Goal: Information Seeking & Learning: Learn about a topic

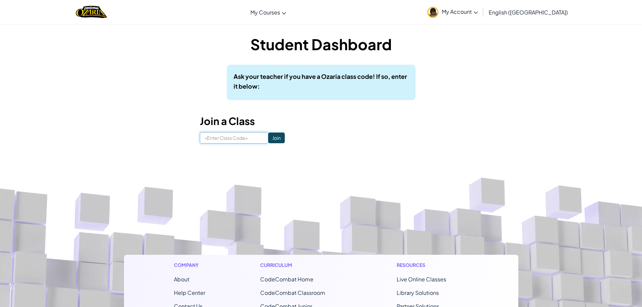
click at [236, 138] on input at bounding box center [234, 137] width 68 height 11
type input "birdPlateEast"
click input "Join" at bounding box center [276, 137] width 17 height 11
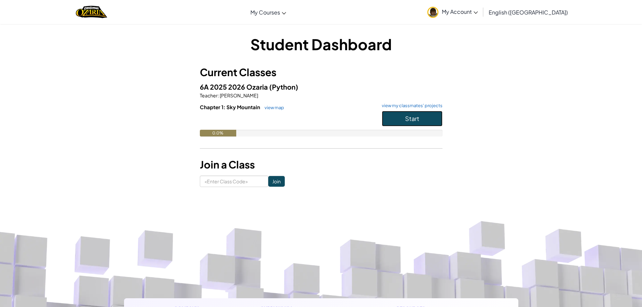
click at [423, 120] on button "Start" at bounding box center [412, 119] width 61 height 16
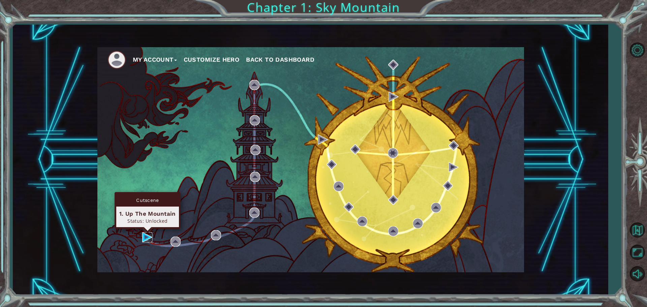
click at [150, 237] on img at bounding box center [147, 237] width 10 height 10
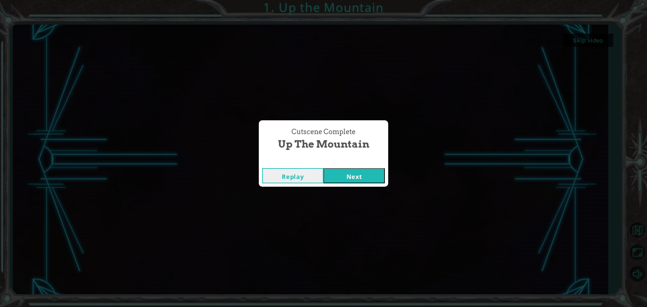
click at [345, 179] on button "Next" at bounding box center [354, 175] width 61 height 15
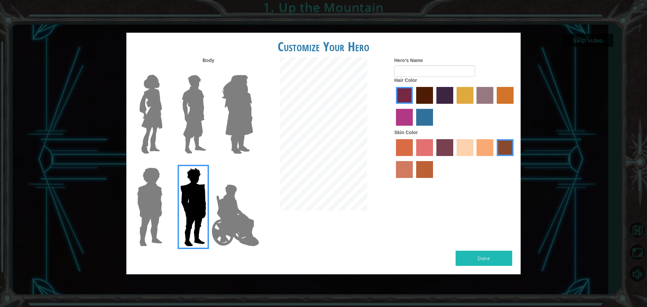
click at [246, 115] on img at bounding box center [237, 114] width 37 height 84
click at [253, 70] on input "Hero Amethyst" at bounding box center [253, 70] width 0 height 0
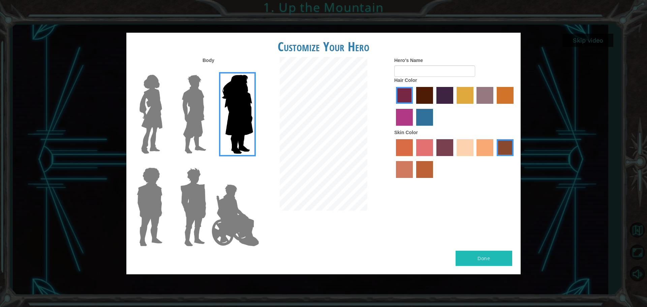
click at [191, 115] on img at bounding box center [194, 114] width 30 height 84
click at [209, 70] on input "Hero Lars" at bounding box center [209, 70] width 0 height 0
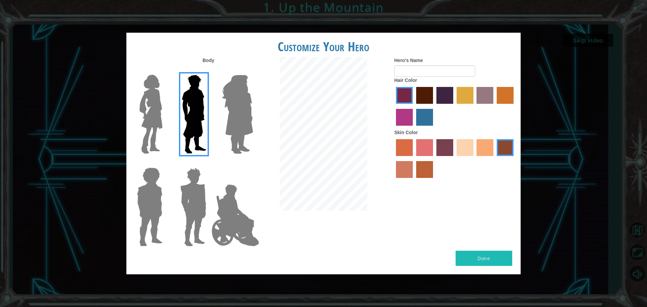
click at [153, 117] on img at bounding box center [151, 114] width 28 height 84
click at [165, 70] on input "Hero Connie" at bounding box center [165, 70] width 0 height 0
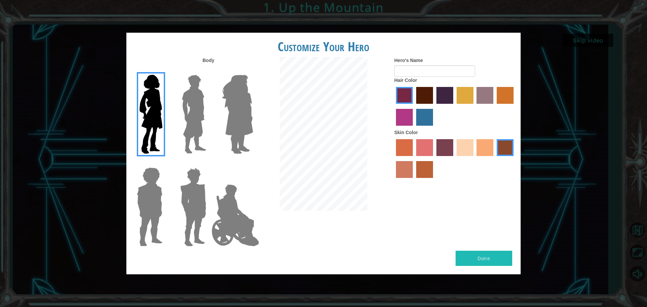
click at [100, 192] on div "Customize Your Hero Body Hero's Name Hair Color Skin Color Done" at bounding box center [323, 153] width 647 height 307
click at [140, 198] on img at bounding box center [149, 207] width 31 height 84
click at [165, 163] on input "Hero Steven" at bounding box center [165, 163] width 0 height 0
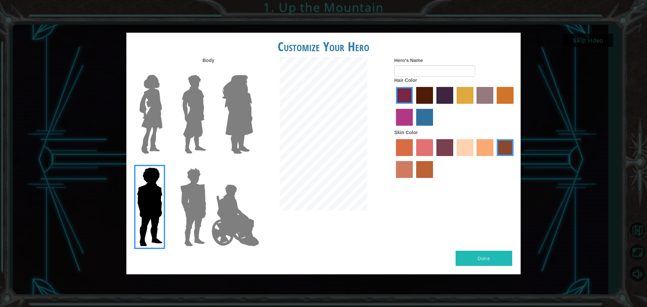
click at [176, 196] on label at bounding box center [192, 207] width 34 height 84
click at [209, 163] on input "Hero Garnet" at bounding box center [209, 163] width 0 height 0
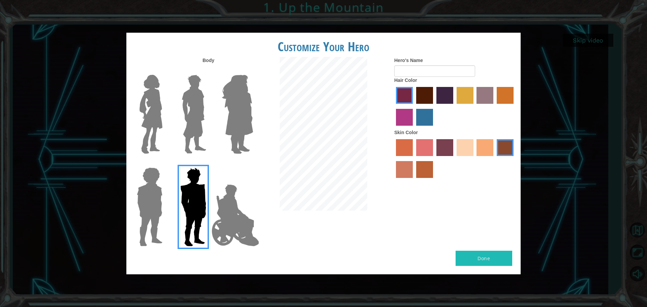
click at [211, 203] on img at bounding box center [235, 215] width 53 height 67
click at [253, 163] on input "Hero Jamie" at bounding box center [253, 163] width 0 height 0
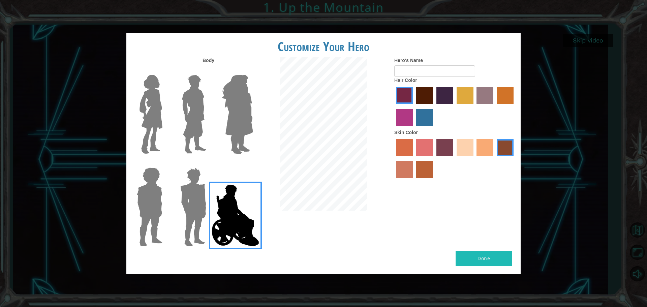
click at [182, 138] on img at bounding box center [194, 114] width 30 height 84
click at [209, 70] on input "Hero Lars" at bounding box center [209, 70] width 0 height 0
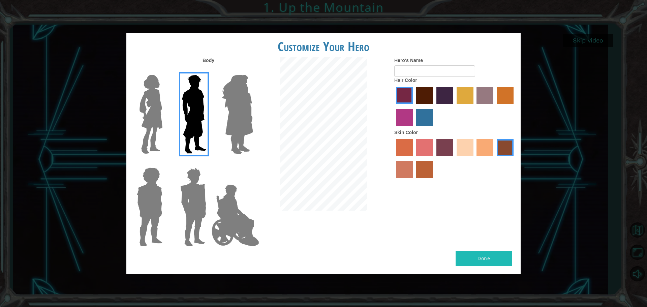
click at [157, 134] on img at bounding box center [151, 114] width 28 height 84
click at [165, 70] on input "Hero Connie" at bounding box center [165, 70] width 0 height 0
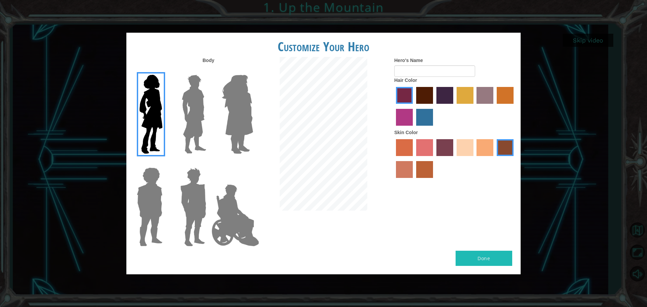
click at [182, 131] on img at bounding box center [194, 114] width 30 height 84
click at [209, 70] on input "Hero Lars" at bounding box center [209, 70] width 0 height 0
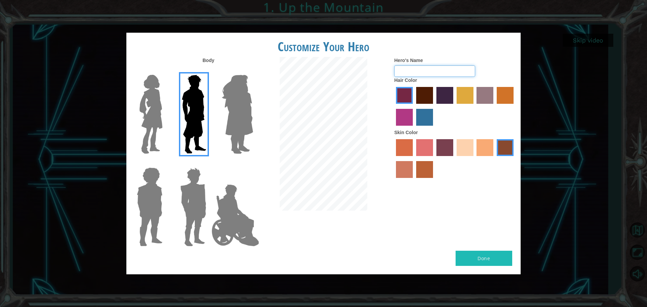
click at [429, 76] on input "Hero's Name" at bounding box center [434, 70] width 81 height 11
type input "6"
type input "67skibidisigma"
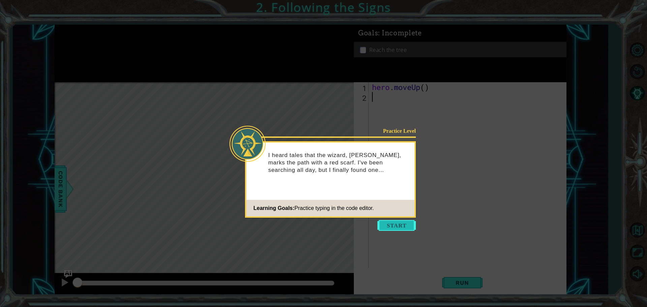
click at [390, 223] on button "Start" at bounding box center [396, 225] width 38 height 11
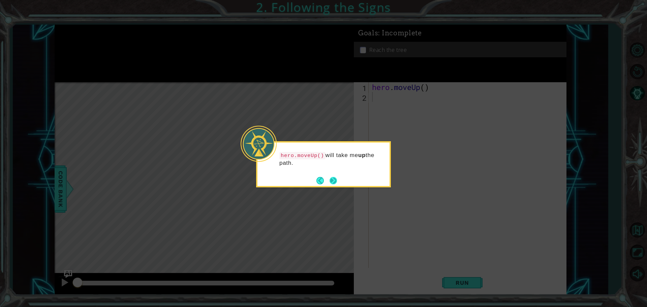
click at [331, 178] on button "Next" at bounding box center [333, 180] width 8 height 8
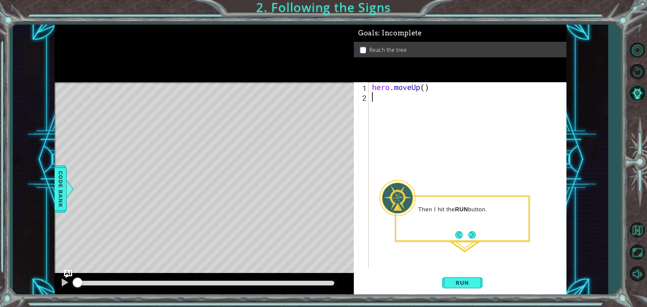
click at [393, 104] on div "hero . moveUp ( )" at bounding box center [469, 184] width 197 height 205
click at [469, 279] on span "Run" at bounding box center [462, 282] width 27 height 7
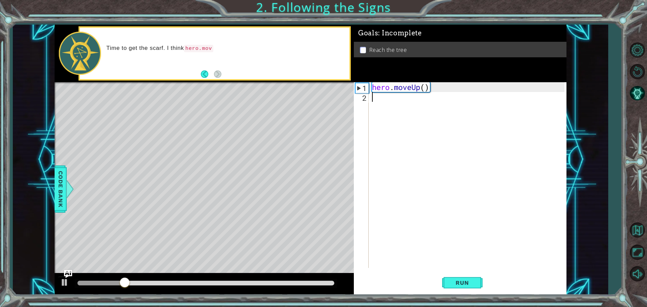
click at [382, 110] on div "hero . moveUp ( )" at bounding box center [469, 184] width 197 height 205
type textarea "h"
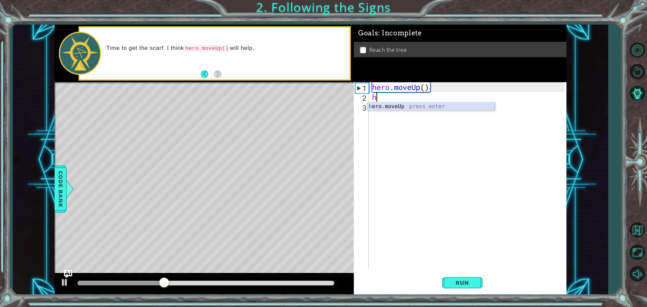
click at [415, 108] on div "h ero.moveUp press enter" at bounding box center [430, 114] width 127 height 24
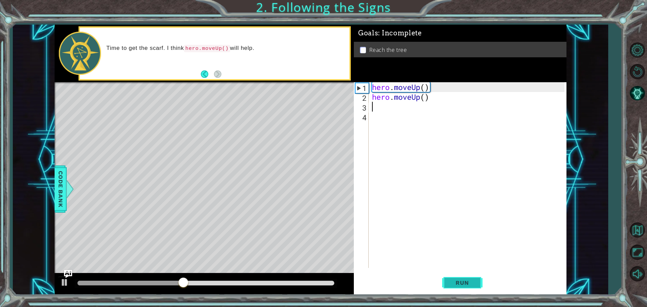
click at [461, 278] on button "Run" at bounding box center [462, 282] width 40 height 21
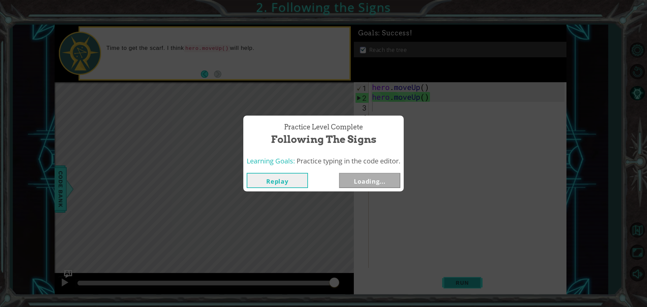
click at [450, 282] on div "Practice Level Complete Following the Signs Learning Goals: Practice typing in …" at bounding box center [323, 153] width 647 height 307
click at [358, 181] on button "Next" at bounding box center [369, 180] width 61 height 15
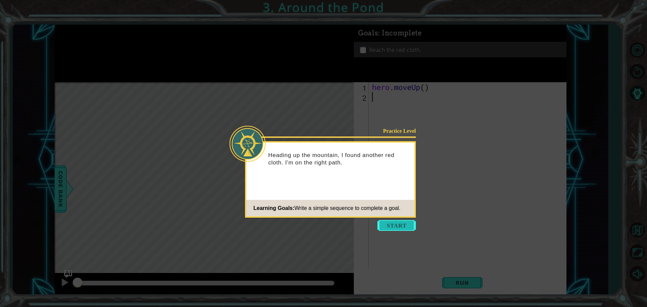
click at [394, 225] on button "Start" at bounding box center [396, 225] width 38 height 11
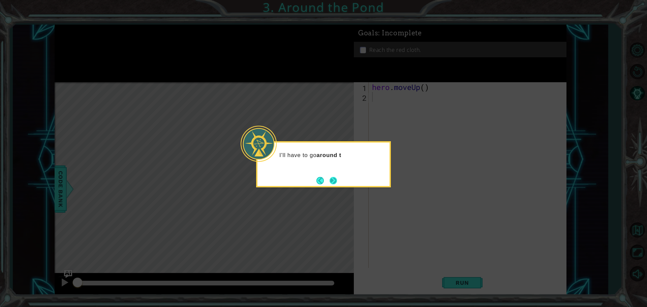
click at [329, 179] on button "Next" at bounding box center [333, 181] width 8 height 8
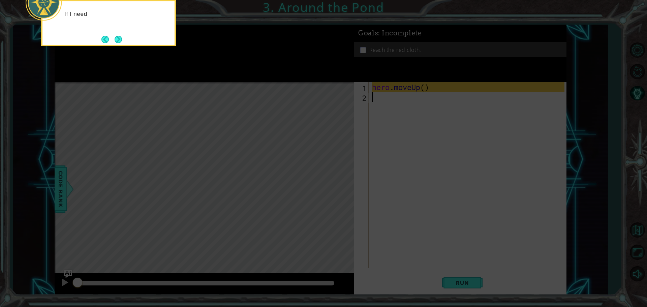
click at [395, 105] on icon at bounding box center [323, 46] width 647 height 522
click at [115, 36] on button "Next" at bounding box center [118, 39] width 12 height 12
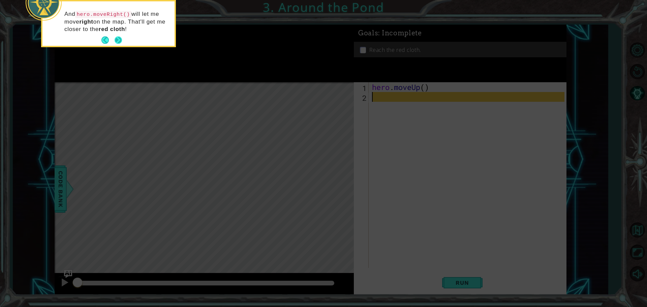
click at [121, 36] on button "Next" at bounding box center [118, 40] width 8 height 8
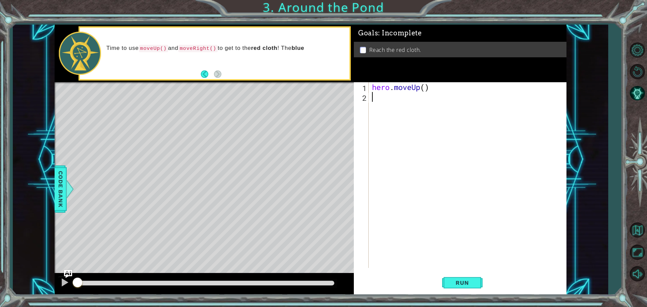
type textarea "h"
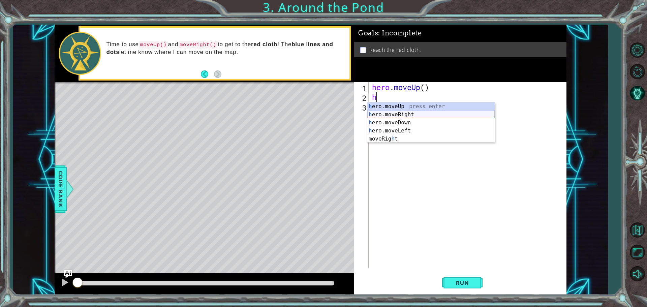
click at [405, 117] on div "h ero.moveUp press enter h ero.moveRight press enter h ero.moveDown press enter…" at bounding box center [430, 130] width 127 height 57
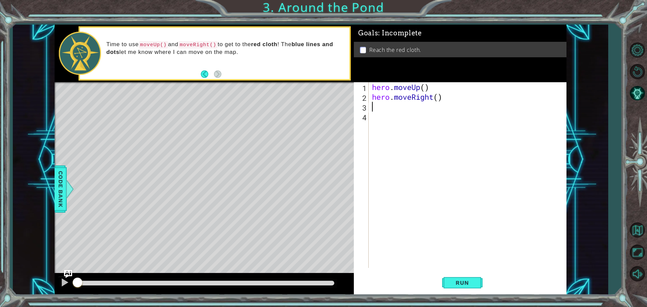
type textarea "h"
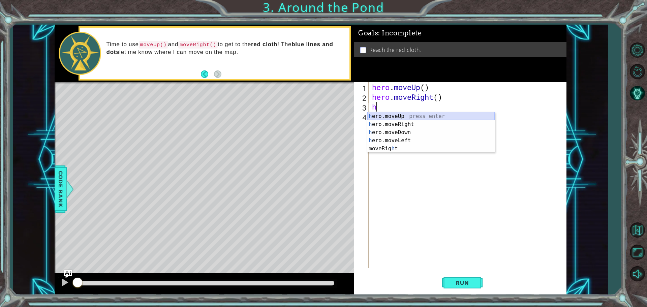
click at [407, 118] on div "h ero.moveUp press enter h ero.moveRight press enter h ero.moveDown press enter…" at bounding box center [430, 140] width 127 height 57
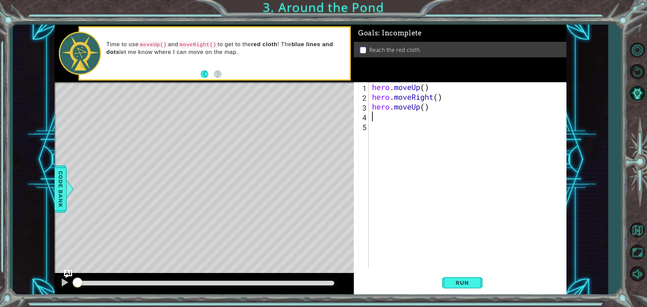
click at [423, 109] on div "hero . moveUp ( ) hero . moveRight ( ) hero . moveUp ( )" at bounding box center [469, 184] width 197 height 205
type textarea "hero.moveUp(2)"
click at [459, 287] on button "Run" at bounding box center [462, 282] width 40 height 21
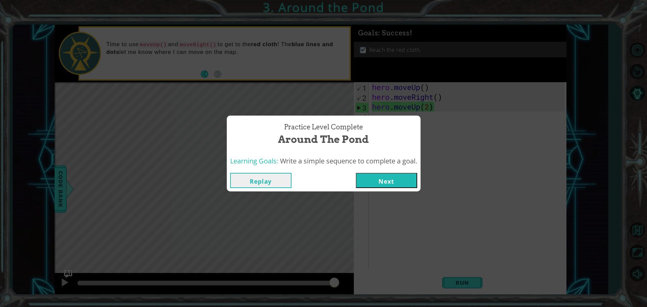
click at [388, 177] on button "Next" at bounding box center [386, 180] width 61 height 15
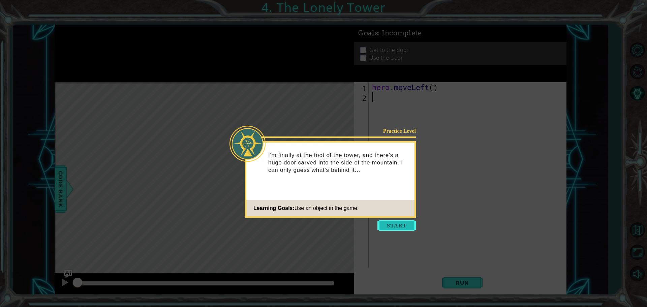
click at [391, 225] on button "Start" at bounding box center [396, 225] width 38 height 11
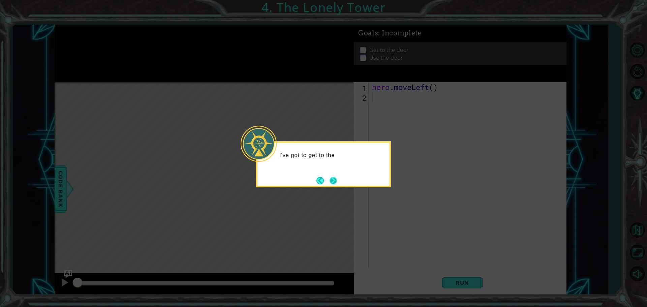
click at [333, 177] on button "Next" at bounding box center [333, 181] width 10 height 10
click at [330, 180] on button "Next" at bounding box center [334, 181] width 8 height 8
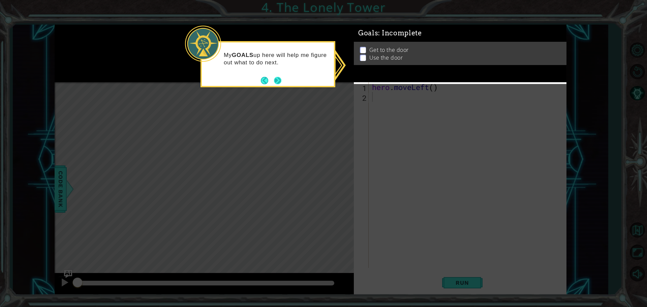
click at [276, 81] on button "Next" at bounding box center [277, 80] width 11 height 11
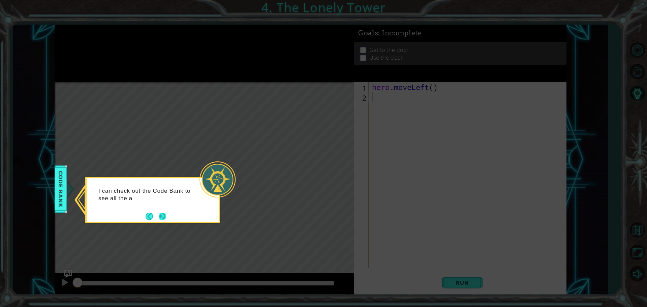
click at [162, 218] on button "Next" at bounding box center [163, 216] width 8 height 8
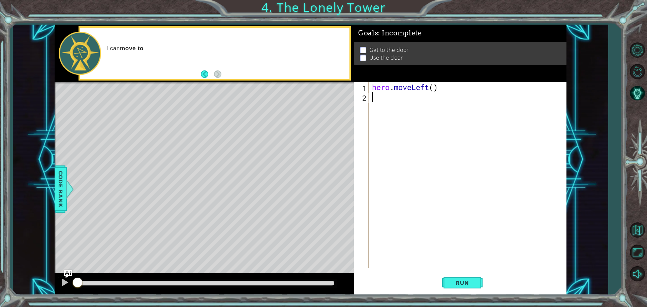
click at [396, 109] on div "hero . moveLeft ( )" at bounding box center [469, 184] width 197 height 205
click at [433, 91] on div "hero . moveLeft ( )" at bounding box center [469, 184] width 197 height 205
type textarea "hero.moveLeft(2)"
click at [424, 100] on div "hero . moveLeft ( 2 )" at bounding box center [469, 184] width 197 height 205
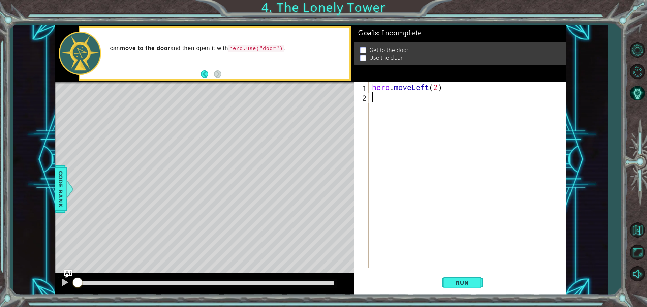
scroll to position [0, 0]
type textarea "h"
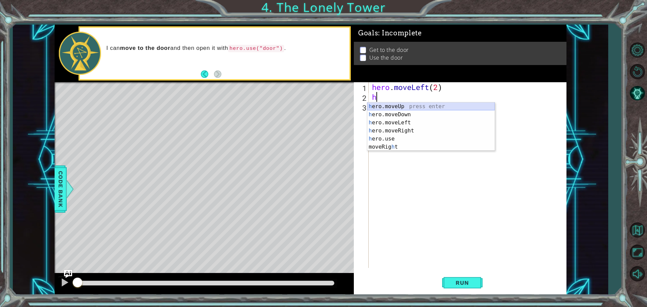
click at [408, 107] on div "h ero.moveUp press enter h ero.moveDown press enter h ero.moveLeft press enter …" at bounding box center [430, 134] width 127 height 65
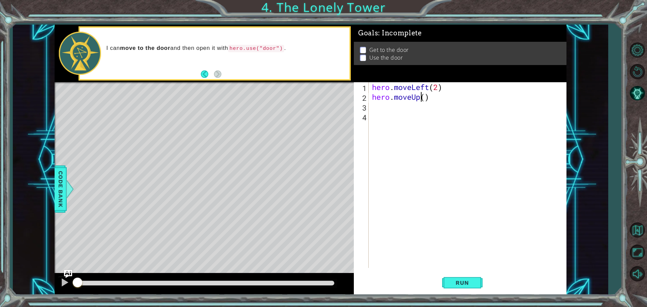
click at [423, 100] on div "hero . moveLeft ( 2 ) hero . moveUp ( )" at bounding box center [469, 184] width 197 height 205
click at [425, 99] on div "hero . moveLeft ( 2 ) hero . moveUp ( )" at bounding box center [469, 184] width 197 height 205
type textarea "hero.moveUp(2)"
click at [418, 111] on div "hero . moveLeft ( 2 ) hero . moveUp ( 2 )" at bounding box center [469, 184] width 197 height 205
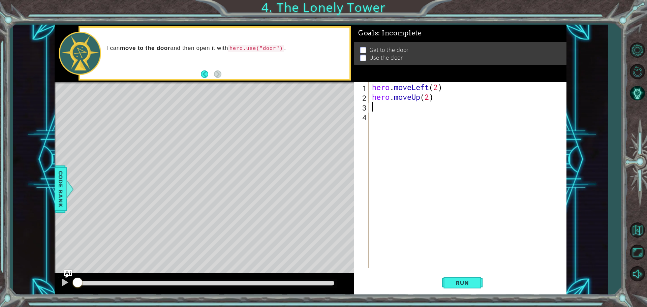
scroll to position [0, 0]
type textarea "h"
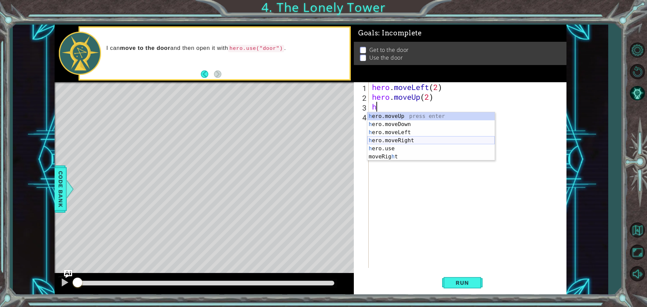
click at [413, 144] on div "h ero.moveUp press enter h ero.moveDown press enter h ero.moveLeft press enter …" at bounding box center [430, 144] width 127 height 65
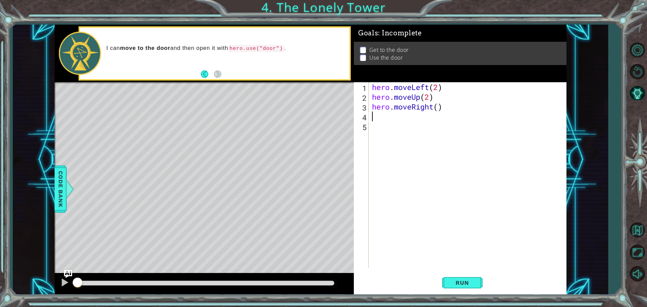
click at [438, 108] on div "hero . moveLeft ( 2 ) hero . moveUp ( 2 ) hero . moveRight ( )" at bounding box center [469, 184] width 197 height 205
type textarea "hero.moveRight(3)"
click at [414, 116] on div "hero . moveLeft ( 2 ) hero . moveUp ( 2 ) hero . moveRight ( 3 )" at bounding box center [469, 184] width 197 height 205
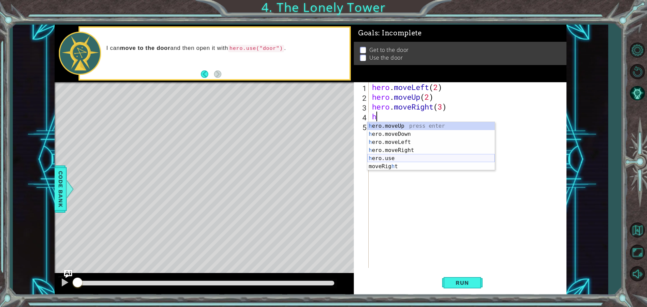
click at [410, 159] on div "h ero.moveUp press enter h ero.moveDown press enter h ero.moveLeft press enter …" at bounding box center [430, 154] width 127 height 65
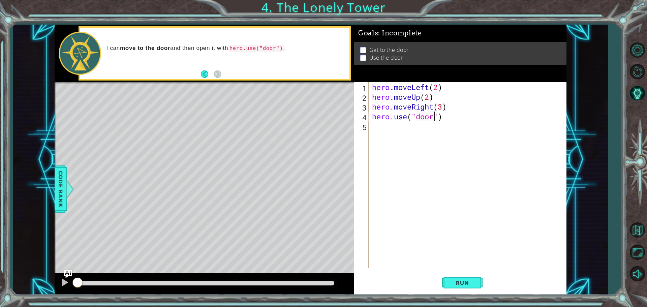
scroll to position [0, 3]
type textarea "hero.use("door")"
click at [466, 281] on span "Run" at bounding box center [462, 282] width 27 height 7
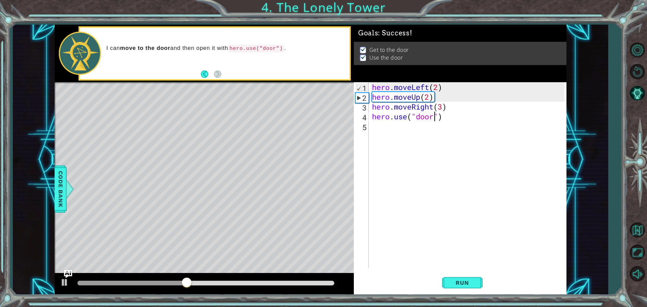
click at [272, 286] on div at bounding box center [206, 283] width 262 height 9
click at [283, 281] on div at bounding box center [206, 283] width 257 height 5
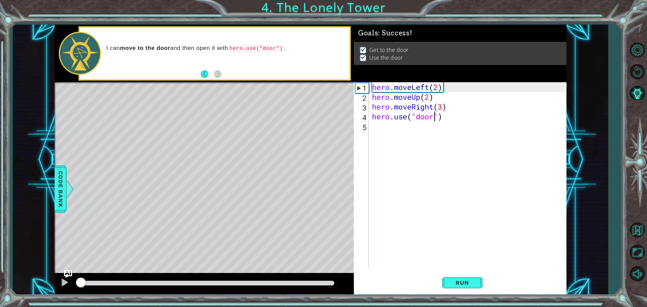
drag, startPoint x: 228, startPoint y: 280, endPoint x: 50, endPoint y: 276, distance: 177.7
click at [50, 276] on div "1 ההההההההההההההההההההההההההההההההההההההההההההההההההההההההההההההההההההההההההההה…" at bounding box center [310, 160] width 595 height 270
click at [65, 283] on div at bounding box center [64, 282] width 9 height 9
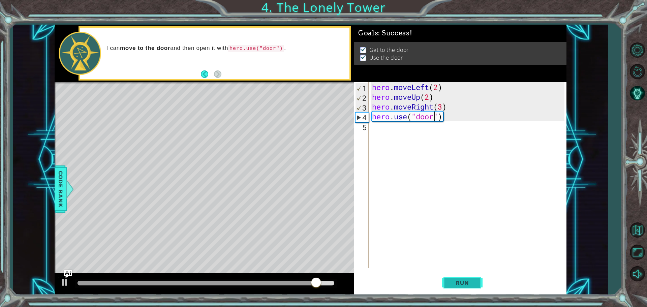
click at [448, 281] on button "Run" at bounding box center [462, 282] width 40 height 21
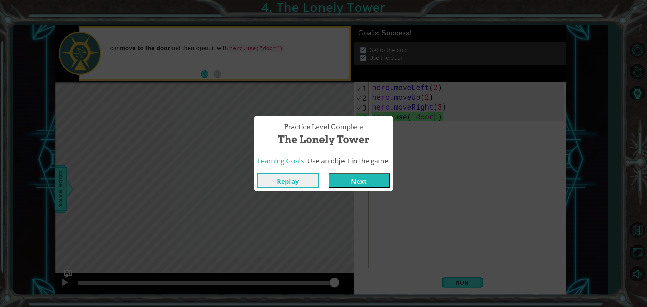
click at [346, 184] on button "Next" at bounding box center [359, 180] width 61 height 15
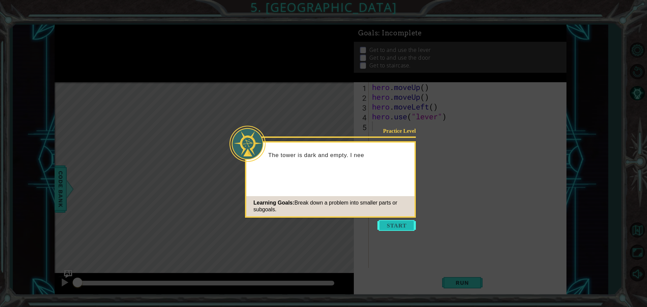
click at [401, 228] on button "Start" at bounding box center [396, 225] width 38 height 11
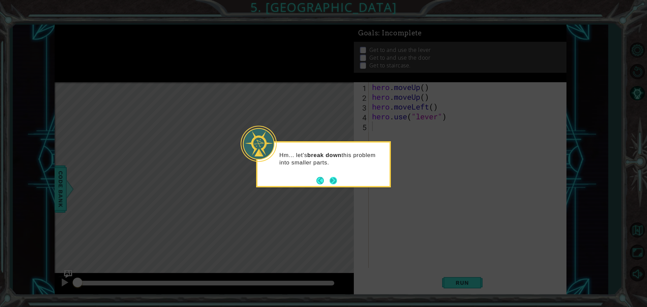
click at [332, 182] on button "Next" at bounding box center [334, 181] width 8 height 8
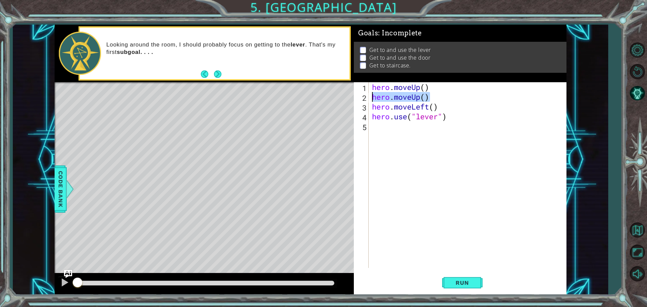
drag, startPoint x: 432, startPoint y: 95, endPoint x: 368, endPoint y: 99, distance: 63.8
click at [368, 99] on div "1 2 3 4 5 hero . moveUp ( ) hero . moveUp ( ) hero . moveLeft ( ) hero . use ( …" at bounding box center [459, 175] width 211 height 186
type textarea "hero.moveUp()"
click at [425, 90] on div "hero . moveUp ( ) hero . moveLeft ( ) hero . use ( "lever" )" at bounding box center [469, 184] width 197 height 205
type textarea "hero.moveUp(2)"
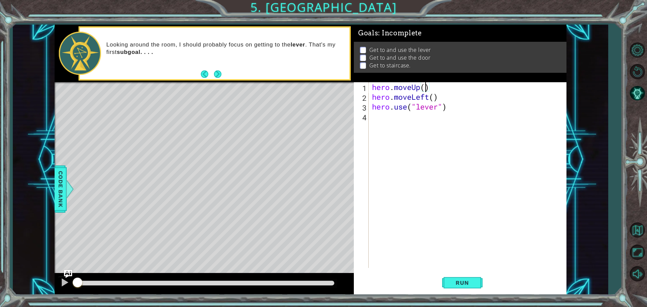
scroll to position [0, 2]
click at [382, 118] on div "hero . moveUp ( 2 ) hero . moveLeft ( ) hero . use ( "lever" )" at bounding box center [469, 184] width 197 height 205
type textarea "h"
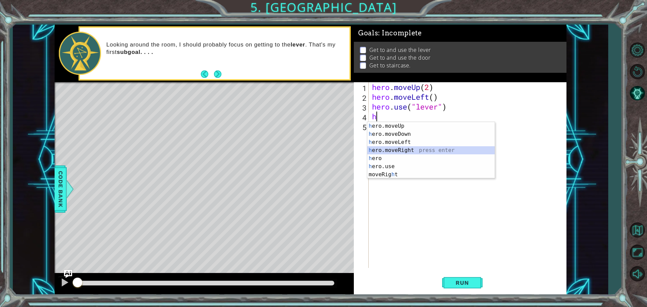
click at [399, 148] on div "h ero.moveUp press enter h ero.moveDown press enter h ero.moveLeft press enter …" at bounding box center [430, 158] width 127 height 73
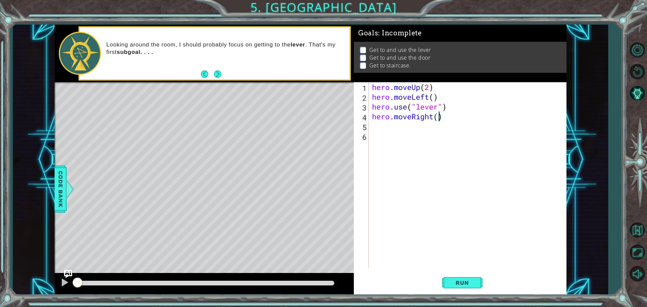
click at [438, 118] on div "hero . moveUp ( 2 ) hero . moveLeft ( ) hero . use ( "lever" ) hero . moveRight…" at bounding box center [469, 184] width 197 height 205
type textarea "hero.moveRight(3)"
click at [464, 287] on button "Run" at bounding box center [462, 282] width 40 height 21
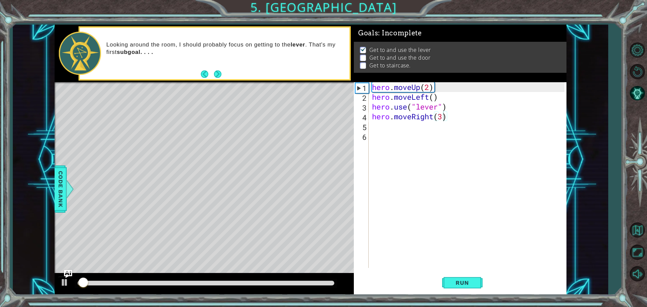
click at [299, 280] on div at bounding box center [206, 283] width 262 height 9
click at [273, 282] on div at bounding box center [206, 283] width 257 height 5
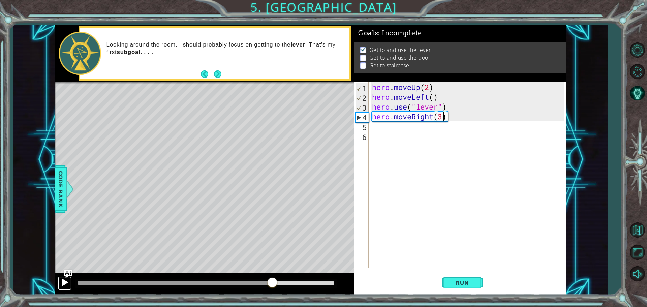
click at [62, 287] on div at bounding box center [64, 282] width 9 height 9
click at [63, 287] on div at bounding box center [64, 282] width 9 height 9
click at [392, 132] on div "hero . moveUp ( 2 ) hero . moveLeft ( ) hero . use ( "lever" ) hero . moveRight…" at bounding box center [469, 184] width 197 height 205
click at [395, 127] on div "hero . moveUp ( 2 ) hero . moveLeft ( ) hero . use ( "lever" ) hero . moveRight…" at bounding box center [469, 184] width 197 height 205
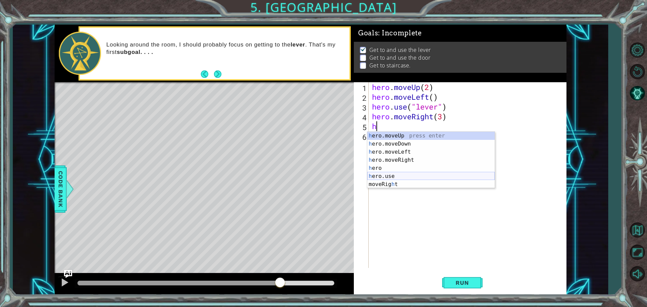
click at [394, 175] on div "h ero.moveUp press enter h ero.moveDown press enter h ero.moveLeft press enter …" at bounding box center [430, 168] width 127 height 73
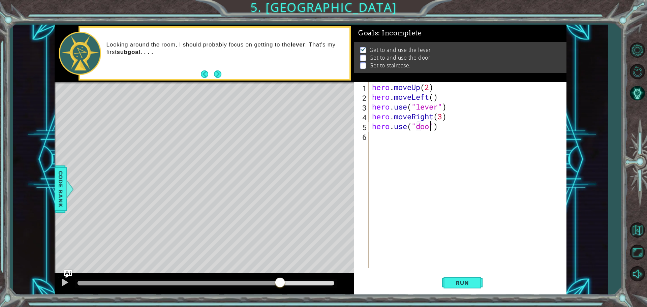
type textarea "hero.use("door")"
click at [407, 143] on div "hero . moveUp ( 2 ) hero . moveLeft ( ) hero . use ( "lever" ) hero . moveRight…" at bounding box center [469, 184] width 197 height 205
type textarea "h"
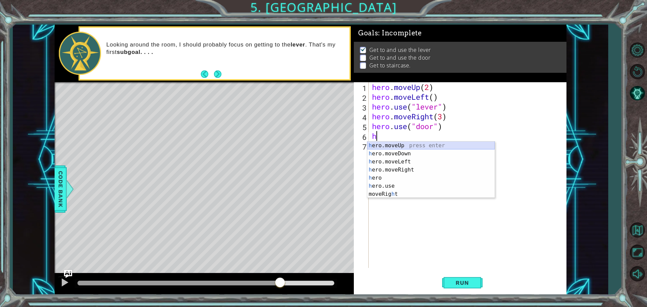
click at [406, 143] on div "h ero.moveUp press enter h ero.moveDown press enter h ero.moveLeft press enter …" at bounding box center [430, 178] width 127 height 73
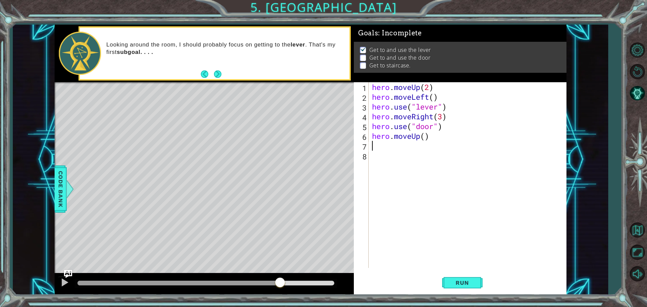
type textarea "h"
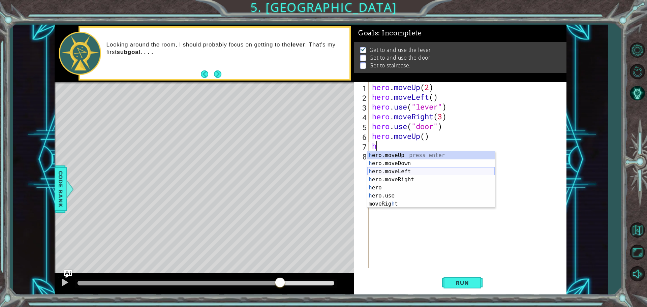
click at [389, 170] on div "h ero.moveUp press enter h ero.moveDown press enter h ero.moveLeft press enter …" at bounding box center [430, 187] width 127 height 73
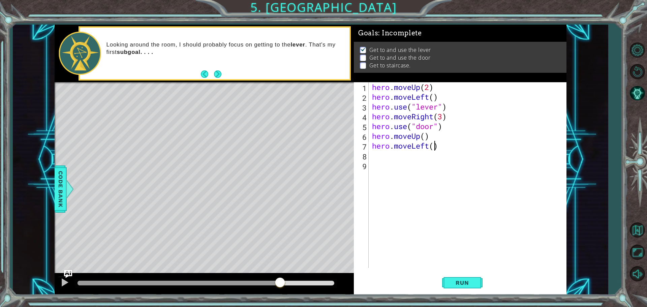
click at [434, 149] on div "hero . moveUp ( 2 ) hero . moveLeft ( ) hero . use ( "lever" ) hero . moveRight…" at bounding box center [469, 184] width 197 height 205
type textarea "hero.moveLeft(2)"
click at [399, 156] on div "hero . moveUp ( 2 ) hero . moveLeft ( ) hero . use ( "lever" ) hero . moveRight…" at bounding box center [469, 184] width 197 height 205
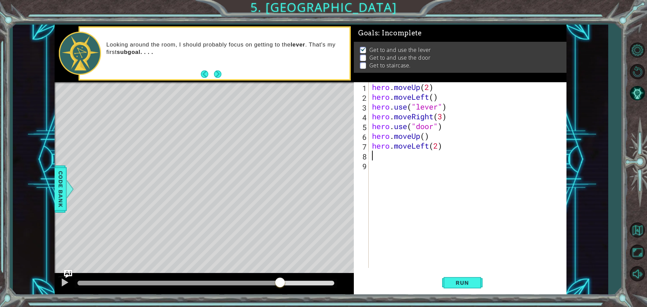
type textarea "h"
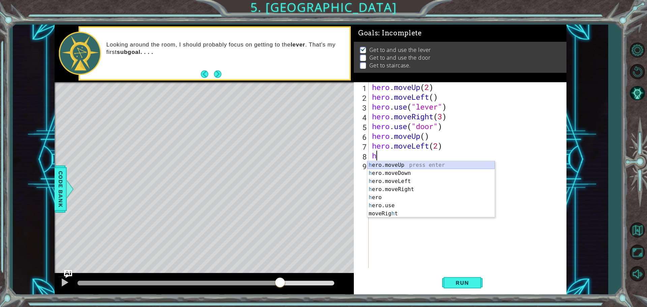
click at [400, 162] on div "h ero.moveUp press enter h ero.moveDown press enter h ero.moveLeft press enter …" at bounding box center [430, 197] width 127 height 73
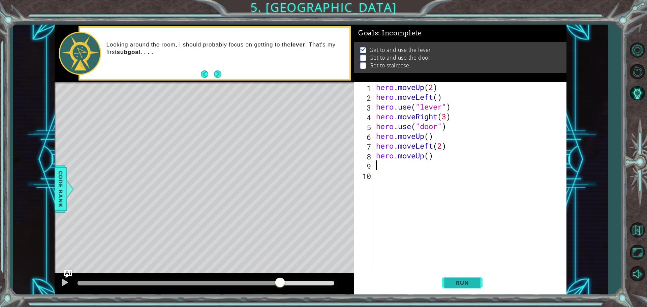
click at [475, 283] on span "Run" at bounding box center [462, 282] width 27 height 7
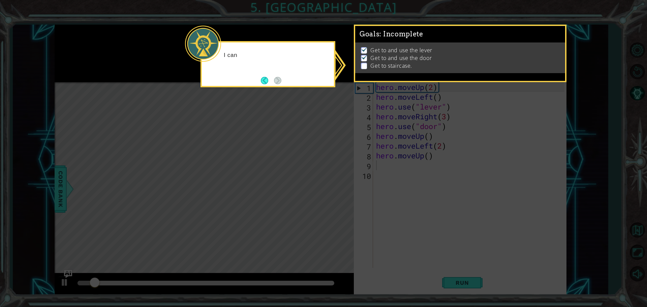
click at [277, 284] on icon at bounding box center [323, 153] width 647 height 307
click at [308, 83] on div "I can always check my GOALS and figure out what to" at bounding box center [268, 64] width 135 height 46
click at [265, 81] on button "Back" at bounding box center [267, 80] width 13 height 7
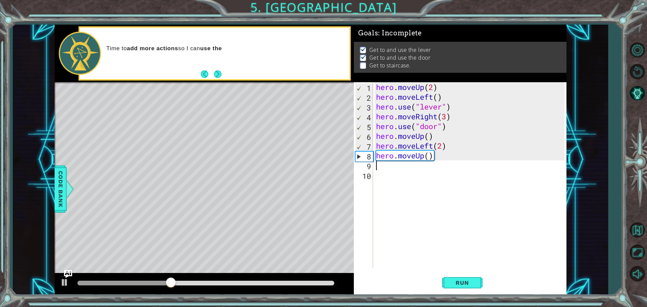
click at [235, 284] on div at bounding box center [206, 283] width 257 height 5
click at [261, 283] on div at bounding box center [206, 283] width 257 height 5
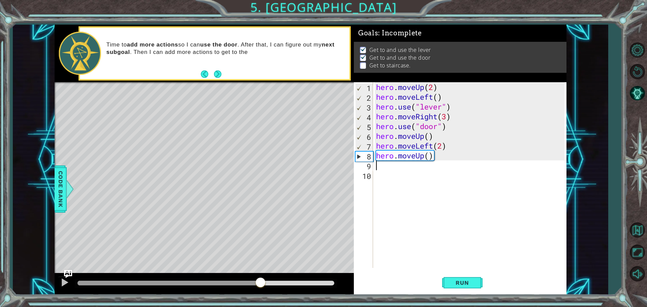
click at [428, 156] on div "hero . moveUp ( 2 ) hero . moveLeft ( ) hero . use ( "lever" ) hero . moveRight…" at bounding box center [471, 184] width 193 height 205
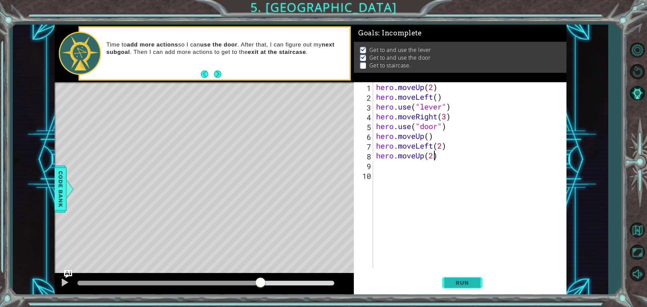
type textarea "hero.moveUp(2)"
click at [462, 285] on span "Run" at bounding box center [462, 282] width 27 height 7
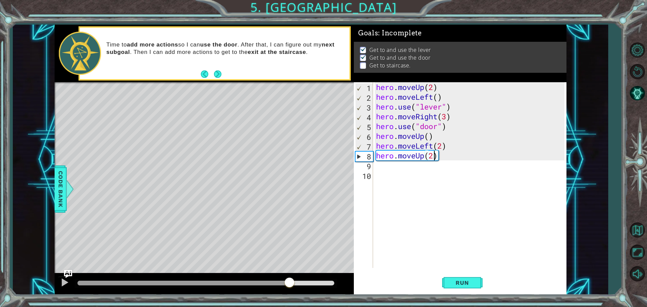
click at [290, 281] on div at bounding box center [206, 283] width 257 height 5
click at [277, 278] on div at bounding box center [204, 284] width 299 height 22
drag, startPoint x: 270, startPoint y: 281, endPoint x: 250, endPoint y: 283, distance: 20.0
click at [269, 282] on div at bounding box center [174, 283] width 192 height 5
click at [67, 283] on div at bounding box center [64, 282] width 9 height 9
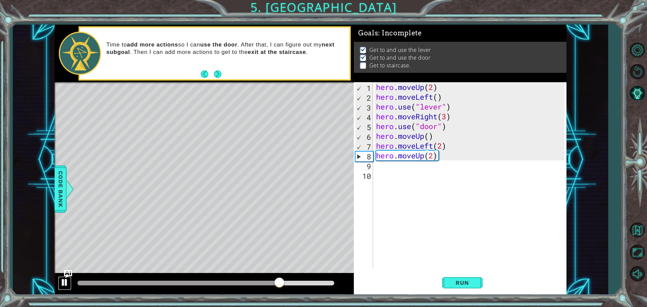
click at [65, 283] on div at bounding box center [64, 282] width 9 height 9
click at [160, 290] on div at bounding box center [204, 284] width 299 height 22
click at [160, 287] on div at bounding box center [206, 283] width 262 height 9
click at [163, 284] on div at bounding box center [179, 283] width 203 height 5
click at [462, 162] on div "hero . moveUp ( 2 ) hero . moveLeft ( ) hero . use ( "lever" ) hero . moveRight…" at bounding box center [471, 184] width 193 height 205
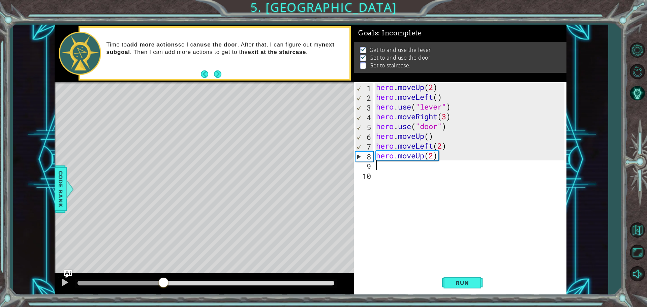
scroll to position [0, 0]
click at [452, 158] on div "hero . moveUp ( 2 ) hero . moveLeft ( ) hero . use ( "lever" ) hero . moveRight…" at bounding box center [471, 184] width 193 height 205
click at [448, 155] on div "hero . moveUp ( 2 ) hero . moveLeft ( ) hero . use ( "lever" ) hero . moveRight…" at bounding box center [471, 184] width 193 height 205
click at [442, 153] on div "hero . moveUp ( 2 ) hero . moveLeft ( ) hero . use ( "lever" ) hero . moveRight…" at bounding box center [471, 184] width 193 height 205
click at [428, 137] on div "hero . moveUp ( 2 ) hero . moveLeft ( ) hero . use ( "lever" ) hero . moveRight…" at bounding box center [471, 184] width 193 height 205
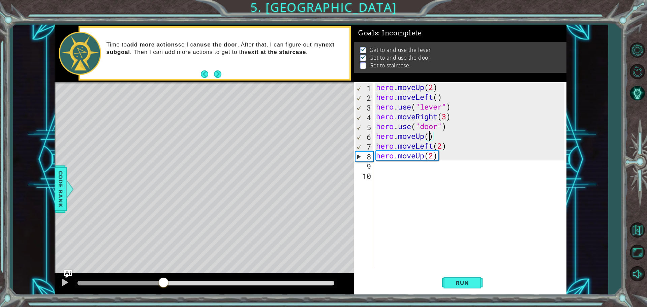
scroll to position [0, 2]
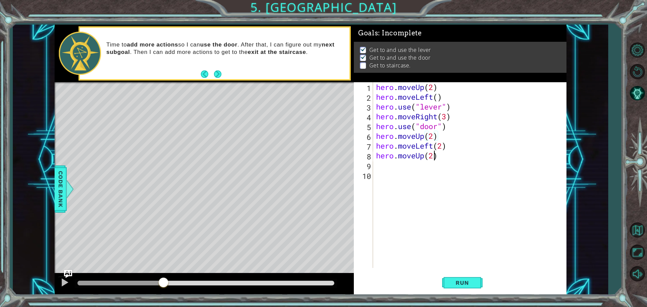
click at [434, 156] on div "hero . moveUp ( 2 ) hero . moveLeft ( ) hero . use ( "lever" ) hero . moveRight…" at bounding box center [471, 184] width 193 height 205
click at [68, 283] on div at bounding box center [64, 282] width 9 height 9
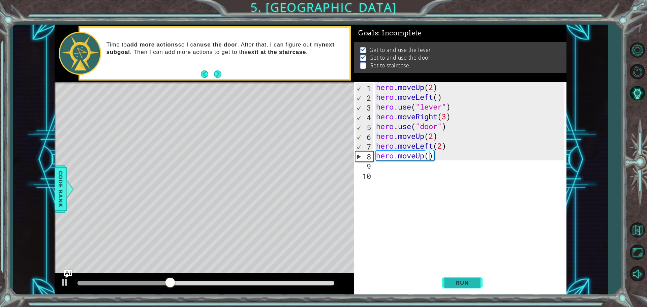
click at [456, 284] on span "Run" at bounding box center [462, 282] width 27 height 7
click at [443, 145] on div "hero . moveUp ( 2 ) hero . moveLeft ( ) hero . use ( "lever" ) hero . moveRight…" at bounding box center [471, 184] width 193 height 205
type textarea "hero.moveLeft(3)"
click at [64, 281] on div at bounding box center [64, 282] width 9 height 9
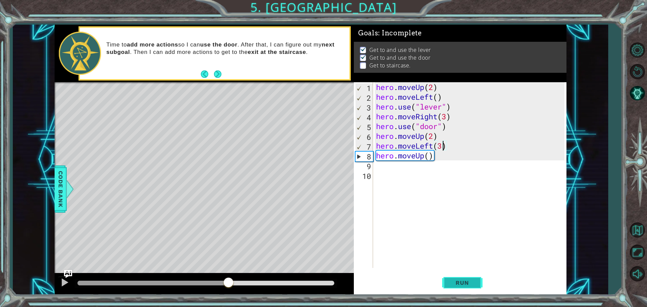
drag, startPoint x: 456, startPoint y: 283, endPoint x: 448, endPoint y: 285, distance: 8.0
click at [456, 283] on span "Run" at bounding box center [462, 282] width 27 height 7
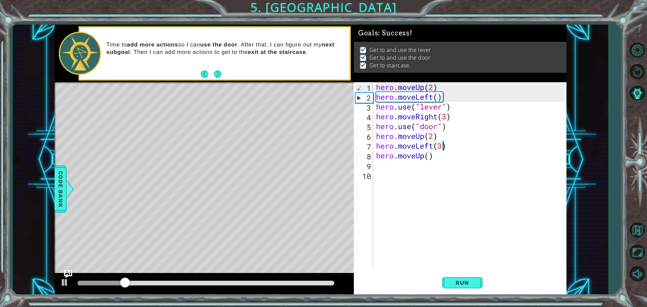
drag, startPoint x: 314, startPoint y: 281, endPoint x: 307, endPoint y: 282, distance: 7.1
click at [314, 281] on div at bounding box center [206, 283] width 257 height 5
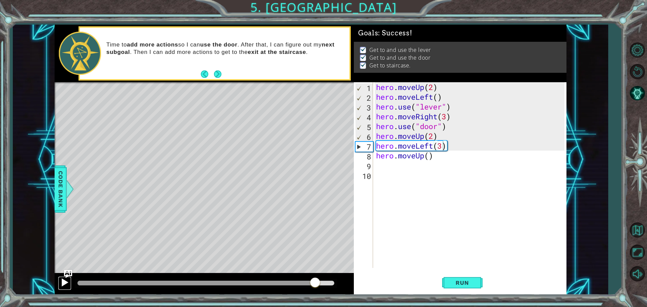
click at [64, 283] on div at bounding box center [64, 282] width 9 height 9
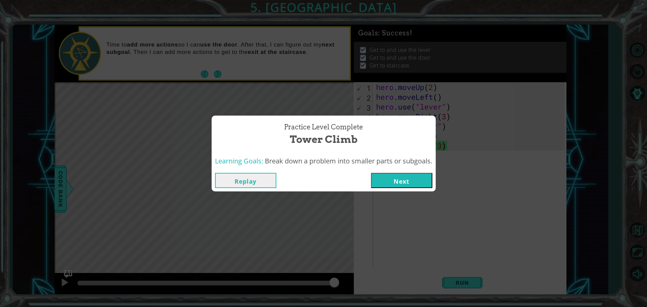
click at [421, 181] on button "Next" at bounding box center [401, 180] width 61 height 15
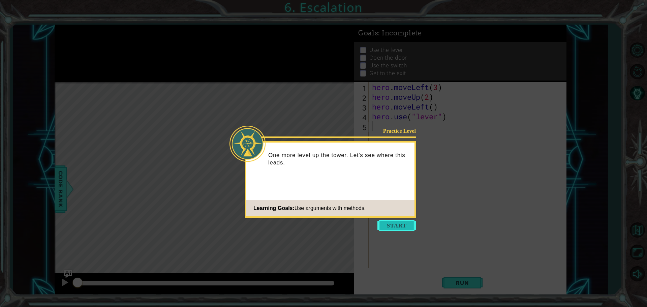
click at [393, 227] on button "Start" at bounding box center [396, 225] width 38 height 11
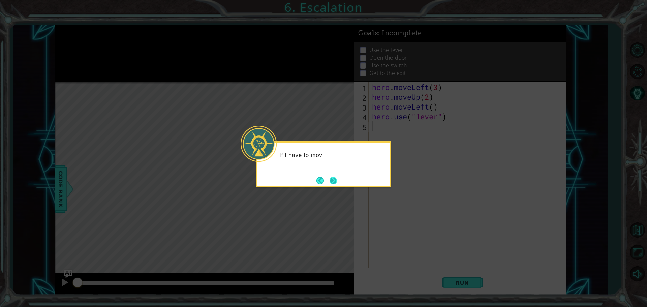
click at [331, 182] on button "Next" at bounding box center [333, 180] width 8 height 8
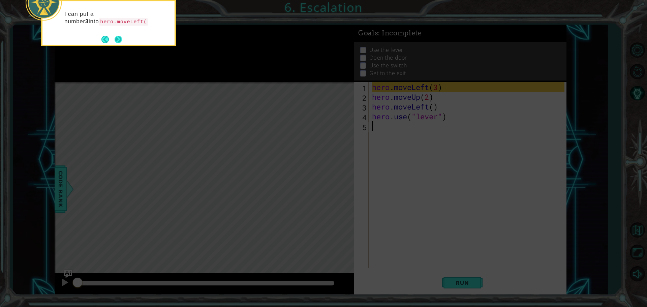
click at [118, 36] on button "Next" at bounding box center [118, 39] width 7 height 7
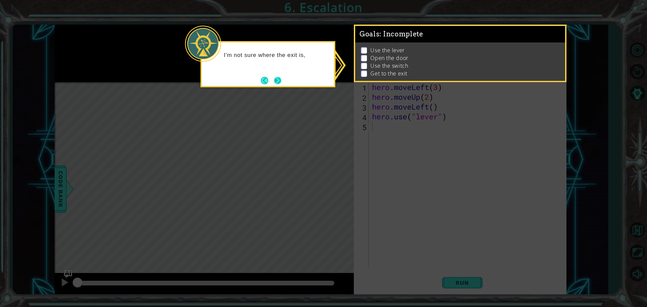
click at [280, 82] on button "Next" at bounding box center [278, 81] width 8 height 8
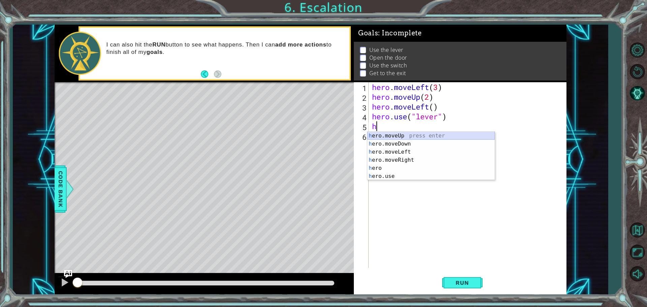
click at [403, 136] on div "h ero.moveUp press enter h ero.moveDown press enter h ero.moveLeft press enter …" at bounding box center [430, 164] width 127 height 65
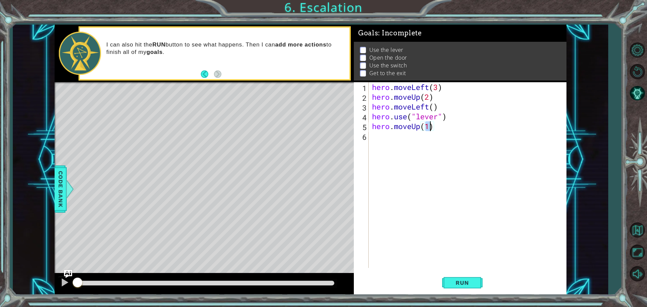
type textarea "hero.moveUp(2)"
click at [412, 140] on div "hero . moveLeft ( 3 ) hero . moveUp ( 2 ) hero . moveLeft ( ) hero . use ( "lev…" at bounding box center [469, 184] width 197 height 205
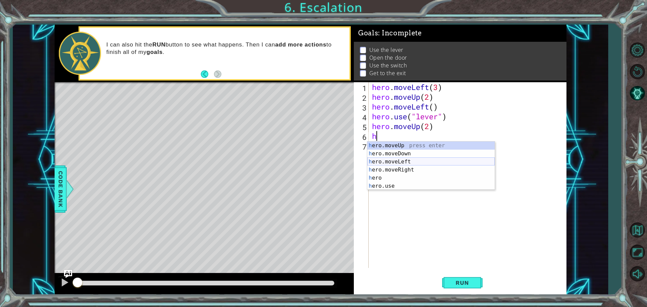
click at [406, 159] on div "h ero.moveUp press enter h ero.moveDown press enter h ero.moveLeft press enter …" at bounding box center [430, 174] width 127 height 65
type textarea "hero.moveLeft(1)"
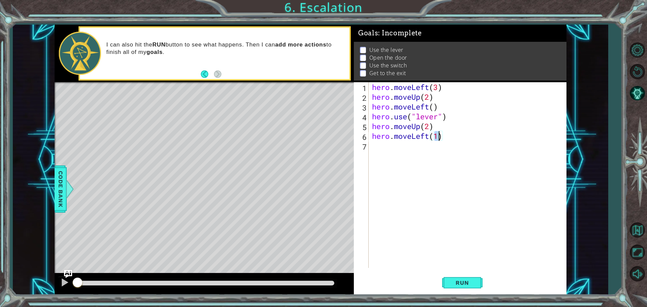
click at [406, 151] on div "hero . moveLeft ( 3 ) hero . moveUp ( 2 ) hero . moveLeft ( ) hero . use ( "lev…" at bounding box center [469, 184] width 197 height 205
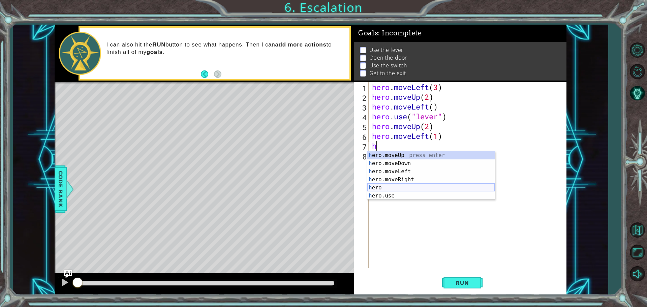
click at [403, 195] on div "h ero.moveUp press enter h ero.moveDown press enter h ero.moveLeft press enter …" at bounding box center [430, 183] width 127 height 65
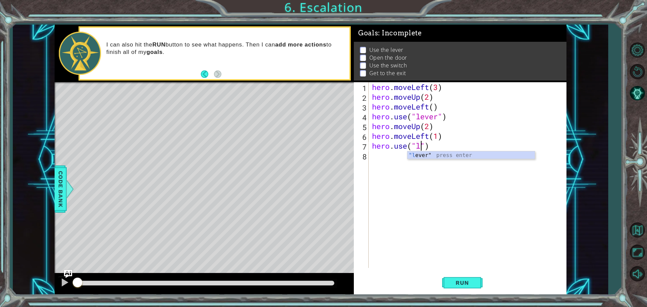
scroll to position [0, 2]
type textarea "hero.use("lever")"
click at [411, 162] on div "hero . moveLeft ( 3 ) hero . moveUp ( 2 ) hero . moveLeft ( ) hero . use ( "lev…" at bounding box center [469, 184] width 197 height 205
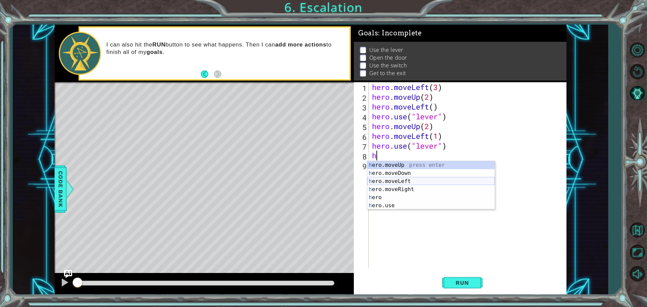
click at [405, 183] on div "h ero.moveUp press enter h ero.moveDown press enter h ero.moveLeft press enter …" at bounding box center [430, 193] width 127 height 65
type textarea "hero.moveLeft(1)"
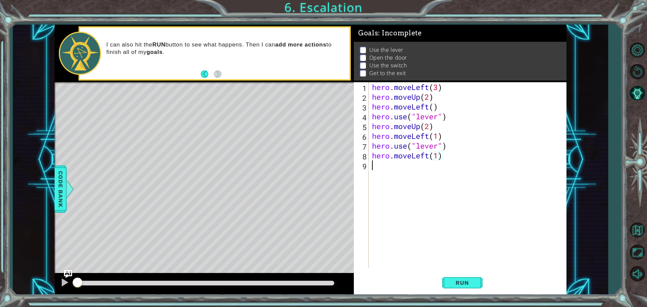
click at [408, 172] on div "hero . moveLeft ( 3 ) hero . moveUp ( 2 ) hero . moveLeft ( ) hero . use ( "lev…" at bounding box center [469, 184] width 197 height 205
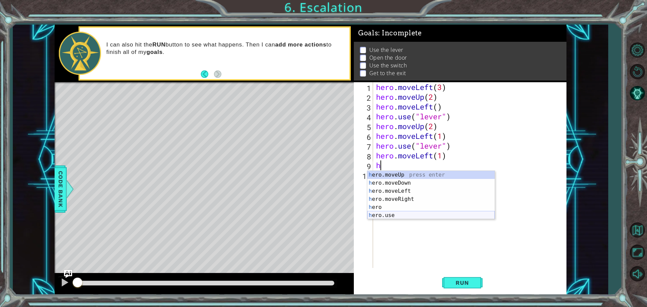
click at [396, 217] on div "h ero.moveUp press enter h ero.moveDown press enter h ero.moveLeft press enter …" at bounding box center [430, 203] width 127 height 65
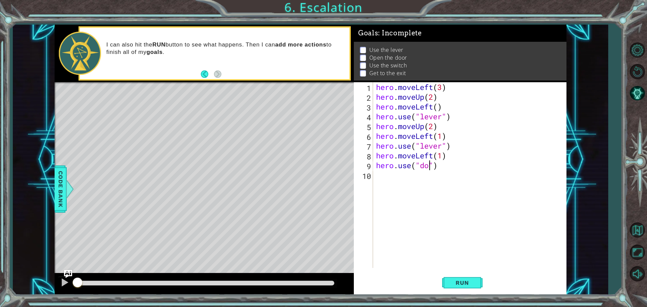
type textarea "hero.use("door")"
click at [421, 174] on div "hero . moveLeft ( 3 ) hero . moveUp ( 2 ) hero . moveLeft ( ) hero . use ( "lev…" at bounding box center [471, 184] width 193 height 205
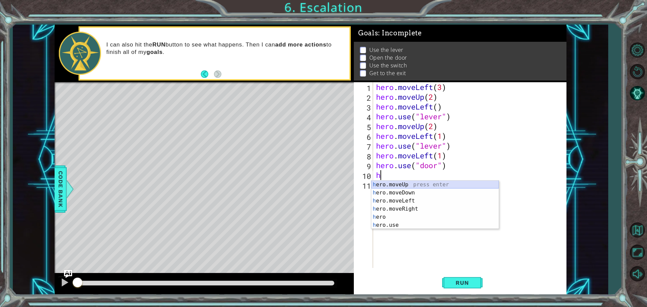
click at [420, 182] on div "h ero.moveUp press enter h ero.moveDown press enter h ero.moveLeft press enter …" at bounding box center [434, 213] width 127 height 65
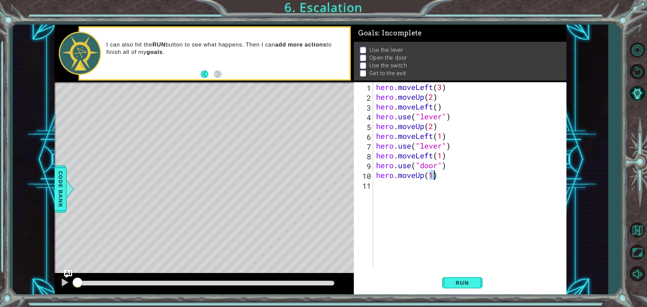
type textarea "hero.moveUp(2)"
click at [412, 187] on div "hero . moveLeft ( 3 ) hero . moveUp ( 2 ) hero . moveLeft ( ) hero . use ( "lev…" at bounding box center [471, 184] width 193 height 205
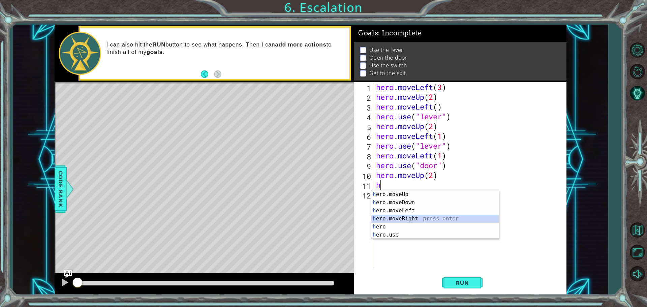
click at [406, 218] on div "h ero.moveUp press enter h ero.moveDown press enter h ero.moveLeft press enter …" at bounding box center [434, 222] width 127 height 65
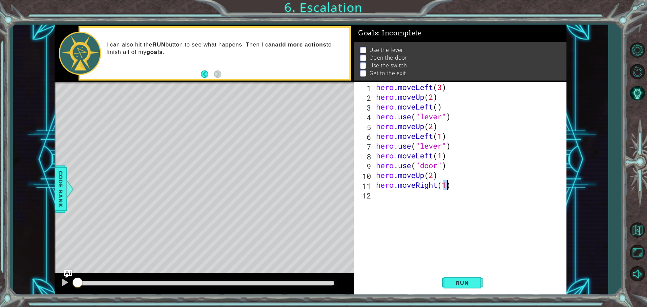
type textarea "hero.moveRight(3)"
click at [403, 200] on div "hero . moveLeft ( 3 ) hero . moveUp ( 2 ) hero . moveLeft ( ) hero . use ( "lev…" at bounding box center [471, 184] width 193 height 205
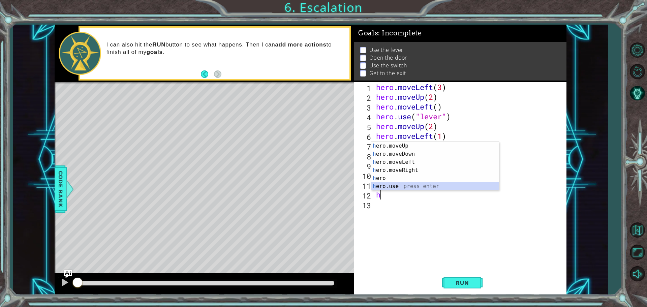
click at [402, 186] on div "h ero.moveUp press enter h ero.moveDown press enter h ero.moveLeft press enter …" at bounding box center [434, 174] width 127 height 65
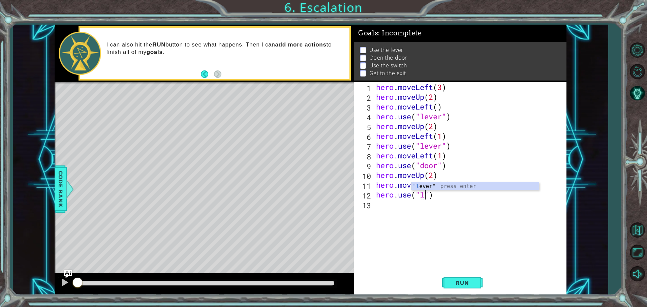
scroll to position [0, 2]
type textarea "hero.use("lever")"
click at [420, 209] on div "hero . moveLeft ( 3 ) hero . moveUp ( 2 ) hero . moveLeft ( ) hero . use ( "lev…" at bounding box center [471, 184] width 193 height 205
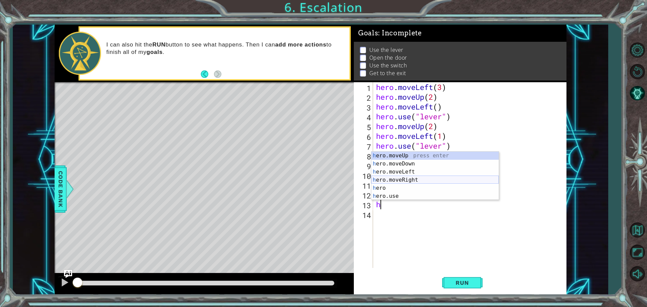
click at [410, 180] on div "h ero.moveUp press enter h ero.moveDown press enter h ero.moveLeft press enter …" at bounding box center [434, 184] width 127 height 65
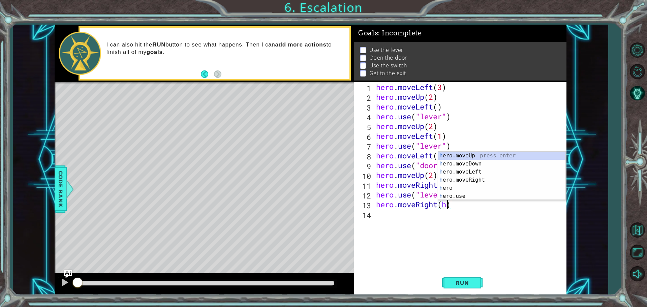
scroll to position [0, 3]
type textarea "hero.moveRight()"
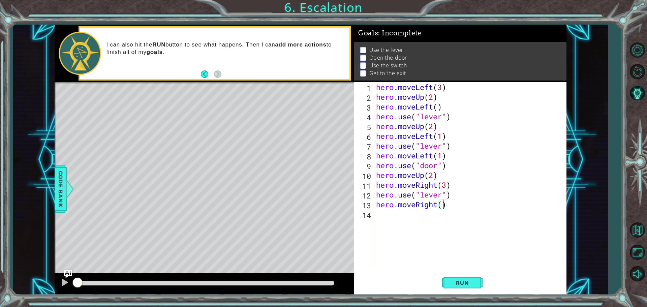
click at [387, 224] on div "hero . moveLeft ( 3 ) hero . moveUp ( 2 ) hero . moveLeft ( ) hero . use ( "lev…" at bounding box center [471, 184] width 193 height 205
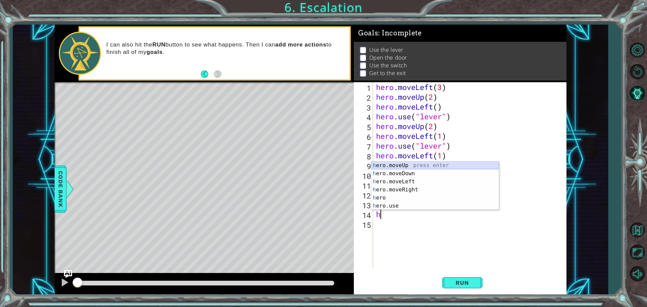
click at [410, 165] on div "h ero.moveUp press enter h ero.moveDown press enter h ero.moveLeft press enter …" at bounding box center [434, 193] width 127 height 65
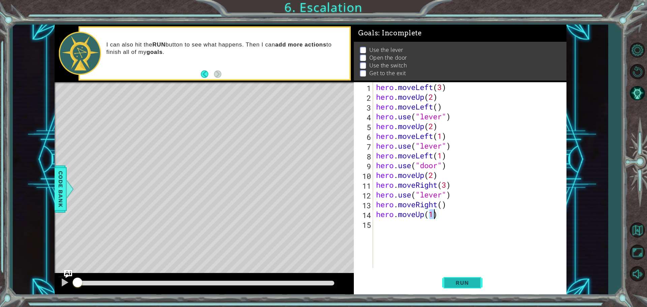
click at [464, 284] on span "Run" at bounding box center [462, 282] width 27 height 7
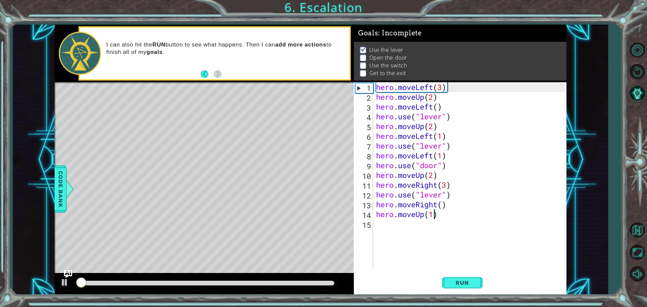
scroll to position [3, 0]
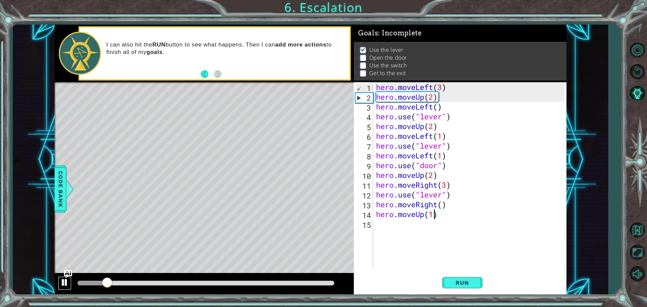
click at [61, 283] on div at bounding box center [64, 282] width 9 height 9
click at [444, 195] on div "hero . moveLeft ( 3 ) hero . moveUp ( 2 ) hero . moveLeft ( ) hero . use ( "lev…" at bounding box center [471, 184] width 193 height 205
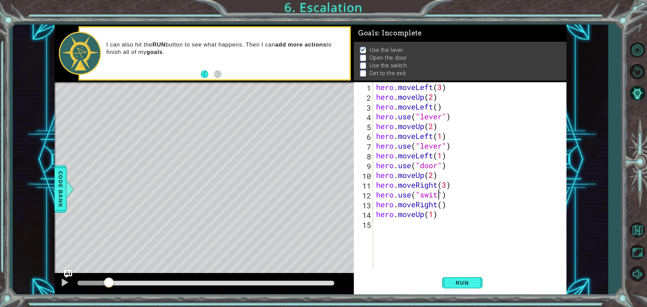
scroll to position [0, 3]
click at [445, 280] on button "Run" at bounding box center [462, 282] width 40 height 21
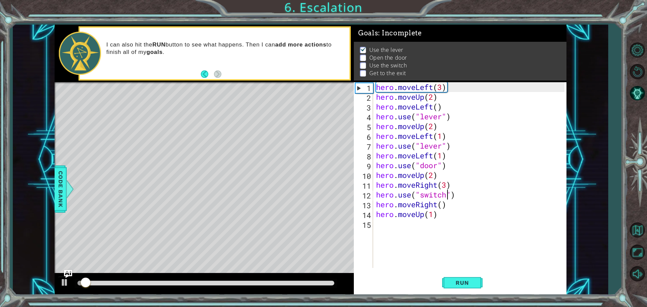
click at [216, 284] on div at bounding box center [206, 283] width 257 height 5
drag, startPoint x: 143, startPoint y: 282, endPoint x: 46, endPoint y: 278, distance: 96.4
click at [46, 278] on div "1 ההההההההההההההההההההההההההההההההההההההההההההההההההההההההההההההההההההההההההההה…" at bounding box center [310, 160] width 595 height 270
click at [64, 282] on div at bounding box center [64, 282] width 9 height 9
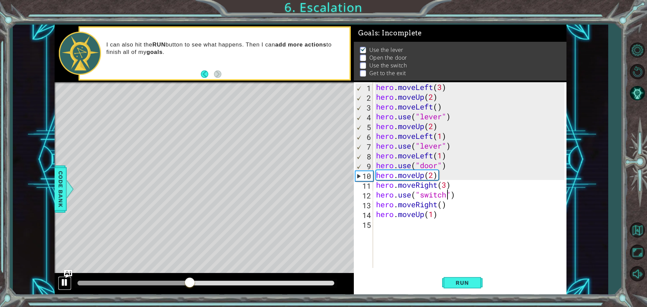
click at [65, 284] on div at bounding box center [64, 282] width 9 height 9
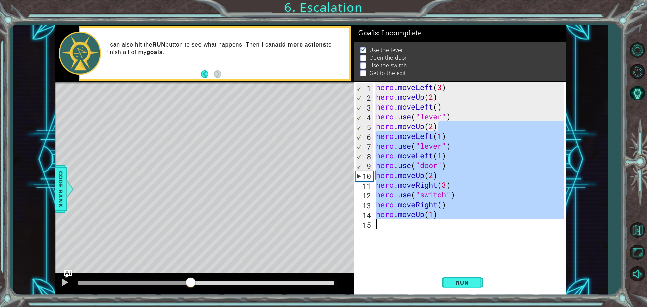
drag, startPoint x: 443, startPoint y: 127, endPoint x: 373, endPoint y: 221, distance: 116.3
click at [373, 221] on div "hero.use("switch") 1 2 3 4 5 6 7 8 9 10 11 12 13 14 15 hero . moveLeft ( 3 ) he…" at bounding box center [459, 175] width 211 height 186
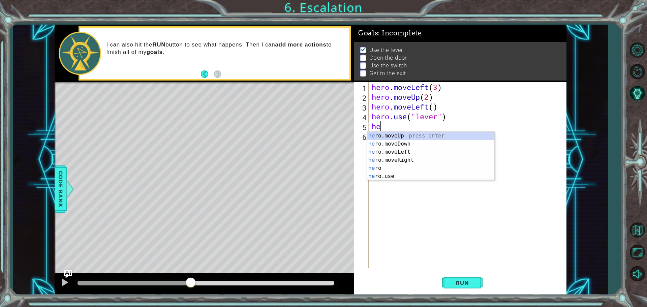
scroll to position [0, 0]
type textarea "h"
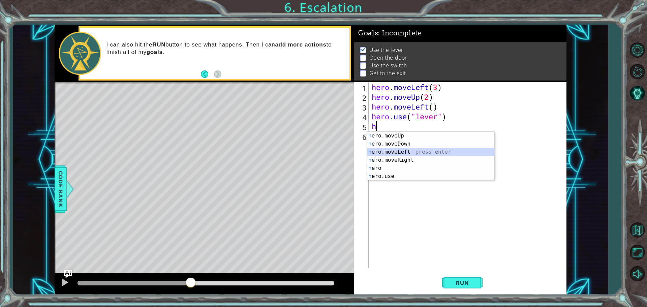
click at [405, 153] on div "h ero.moveUp press enter h ero.moveDown press enter h ero.moveLeft press enter …" at bounding box center [430, 164] width 127 height 65
type textarea "hero.moveLeft(1)"
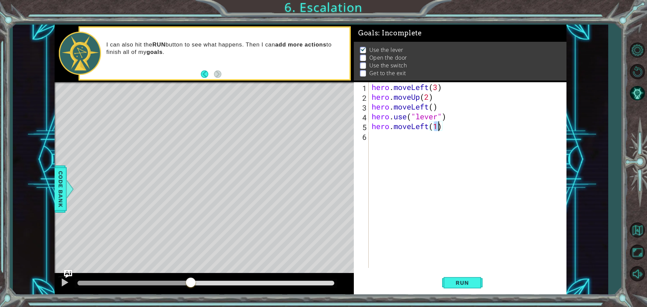
click at [402, 132] on div "hero . moveLeft ( 3 ) hero . moveUp ( 2 ) hero . moveLeft ( ) hero . use ( "lev…" at bounding box center [468, 184] width 197 height 205
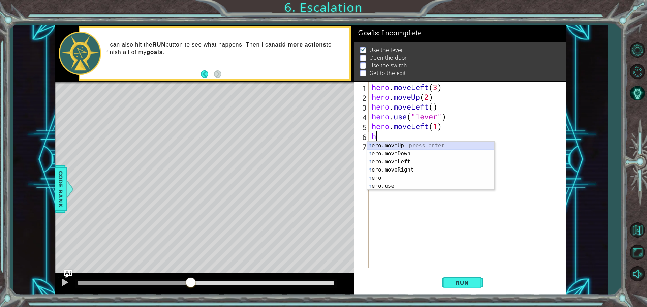
click at [398, 146] on div "h ero.moveUp press enter h ero.moveDown press enter h ero.moveLeft press enter …" at bounding box center [430, 174] width 127 height 65
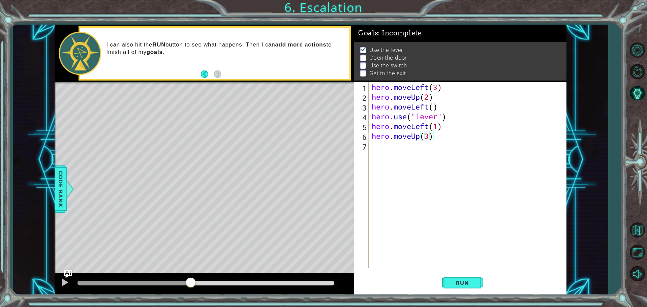
scroll to position [0, 2]
type textarea "hero.moveUp(2)"
click at [399, 148] on div "hero . moveLeft ( 3 ) hero . moveUp ( 2 ) hero . moveLeft ( ) hero . use ( "lev…" at bounding box center [468, 184] width 197 height 205
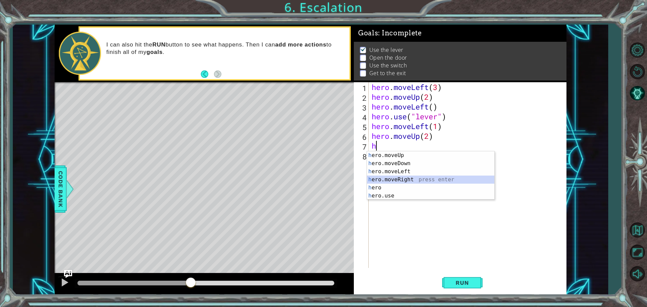
click at [408, 180] on div "h ero.moveUp press enter h ero.moveDown press enter h ero.moveLeft press enter …" at bounding box center [430, 183] width 127 height 65
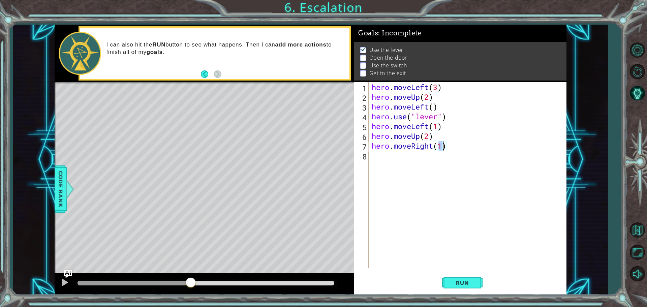
type textarea "hero.moveRight(3)"
click at [395, 157] on div "hero . moveLeft ( 3 ) hero . moveUp ( 2 ) hero . moveLeft ( ) hero . use ( "lev…" at bounding box center [468, 184] width 197 height 205
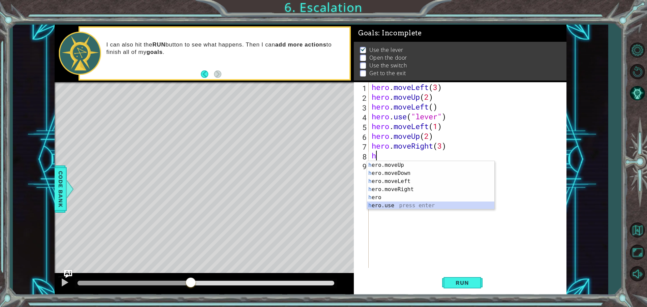
click at [399, 206] on div "h ero.moveUp press enter h ero.moveDown press enter h ero.moveLeft press enter …" at bounding box center [430, 193] width 127 height 65
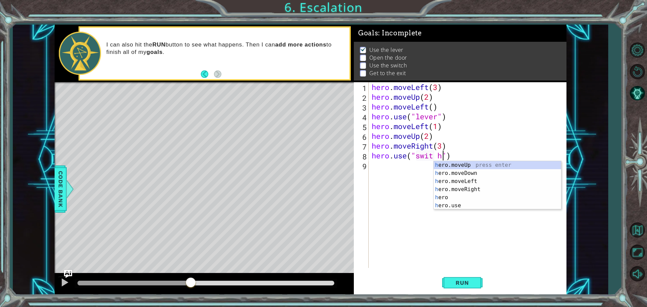
scroll to position [0, 3]
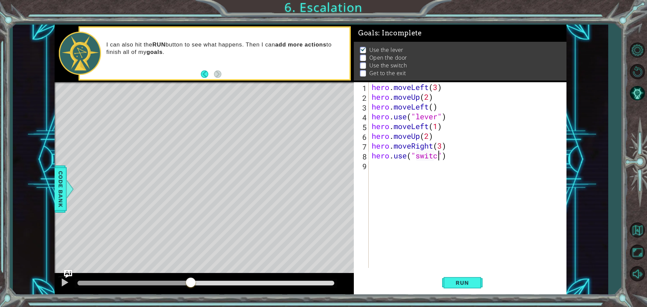
type textarea "hero.use("switch")"
click at [410, 168] on div "hero . moveLeft ( 3 ) hero . moveUp ( 2 ) hero . moveLeft ( ) hero . use ( "lev…" at bounding box center [468, 184] width 197 height 205
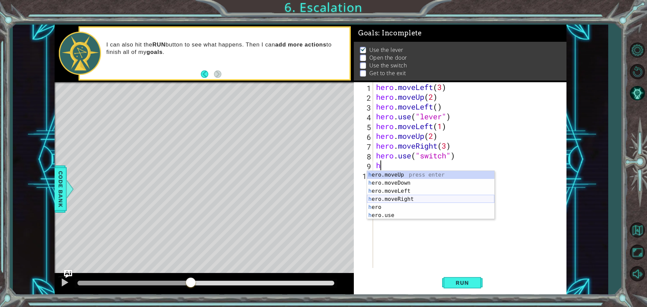
click at [400, 199] on div "h ero.moveUp press enter h ero.moveDown press enter h ero.moveLeft press enter …" at bounding box center [430, 203] width 127 height 65
type textarea "hero.moveRight(1)"
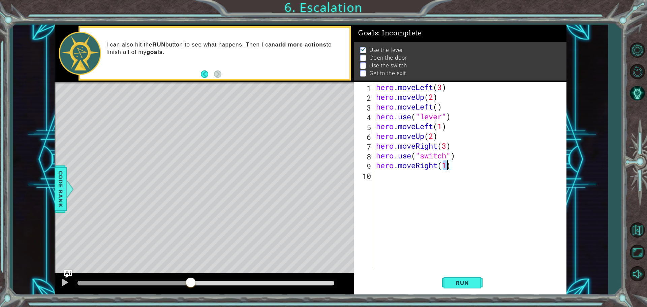
click at [397, 180] on div "hero . moveLeft ( 3 ) hero . moveUp ( 2 ) hero . moveLeft ( ) hero . use ( "lev…" at bounding box center [471, 184] width 193 height 205
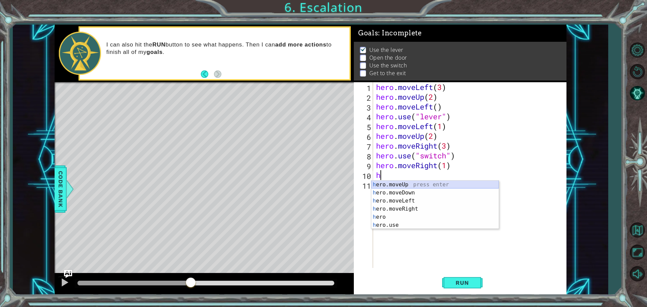
click at [402, 184] on div "h ero.moveUp press enter h ero.moveDown press enter h ero.moveLeft press enter …" at bounding box center [434, 213] width 127 height 65
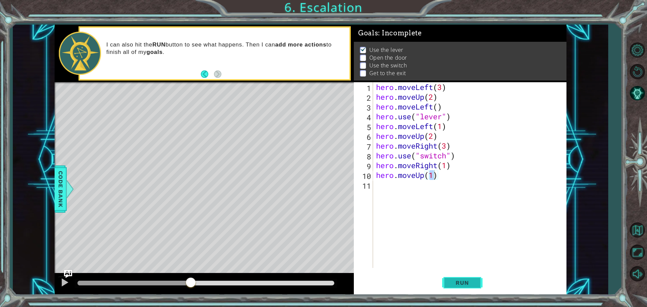
click at [479, 285] on button "Run" at bounding box center [462, 282] width 40 height 21
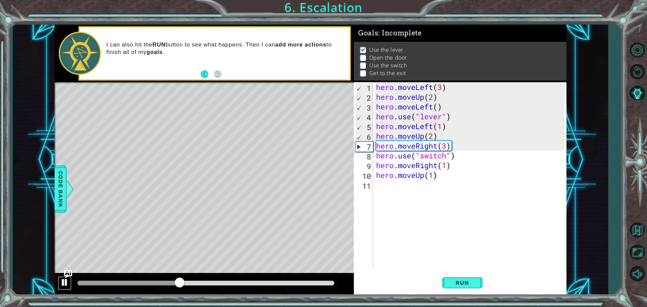
click at [63, 285] on div at bounding box center [64, 282] width 9 height 9
click at [444, 128] on div "hero . moveLeft ( 3 ) hero . moveUp ( 2 ) hero . moveLeft ( ) hero . use ( "lev…" at bounding box center [471, 184] width 193 height 205
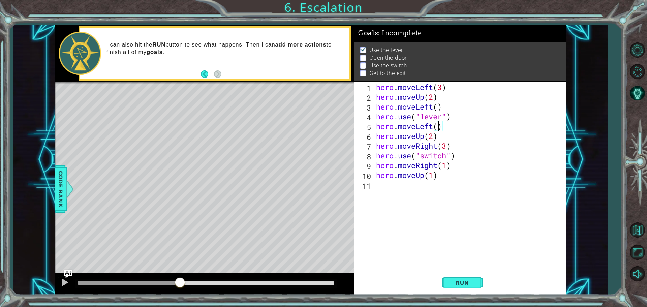
type textarea "hero.moveLeft(2)"
click at [453, 129] on div "hero . moveLeft ( 3 ) hero . moveUp ( 2 ) hero . moveLeft ( ) hero . use ( "lev…" at bounding box center [471, 184] width 193 height 205
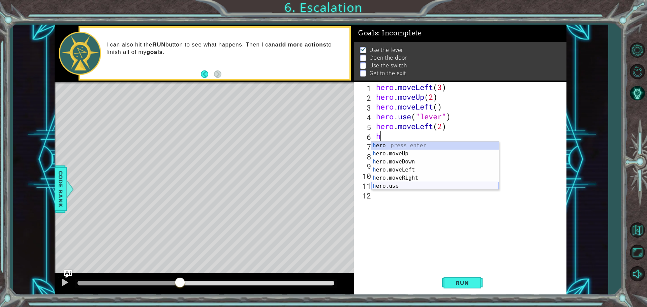
click at [391, 188] on div "h ero press enter h ero.moveUp press enter h ero.moveDown press enter h ero.mov…" at bounding box center [434, 174] width 127 height 65
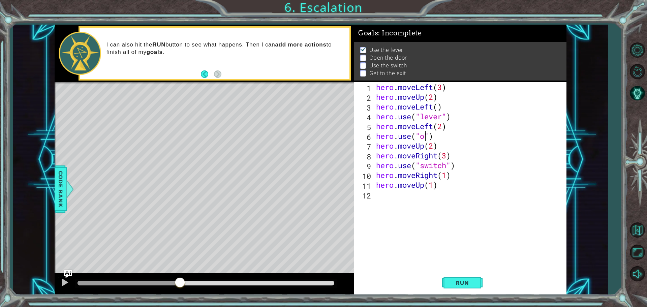
scroll to position [0, 2]
type textarea "hero.use("door")"
click at [456, 286] on button "Run" at bounding box center [462, 282] width 40 height 21
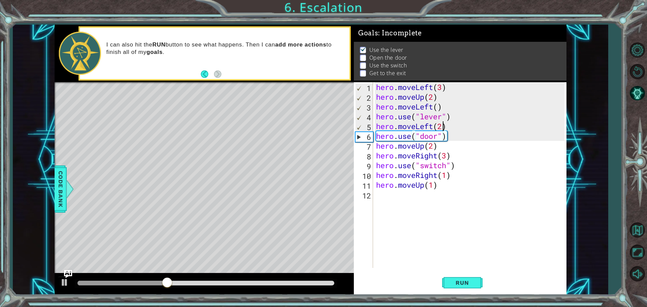
click at [444, 127] on div "hero . moveLeft ( 3 ) hero . moveUp ( 2 ) hero . moveLeft ( ) hero . use ( "lev…" at bounding box center [471, 184] width 193 height 205
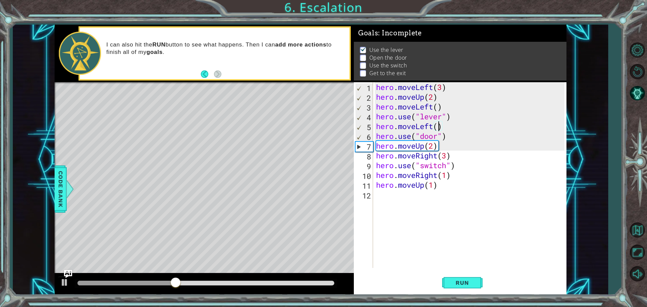
scroll to position [0, 3]
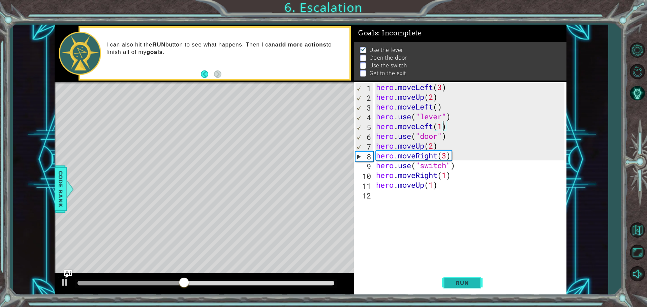
click at [457, 282] on span "Run" at bounding box center [462, 282] width 27 height 7
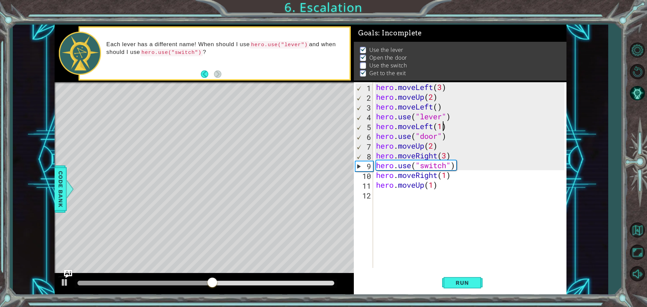
click at [447, 154] on div "hero . moveLeft ( 3 ) hero . moveUp ( 2 ) hero . moveLeft ( ) hero . use ( "lev…" at bounding box center [471, 184] width 193 height 205
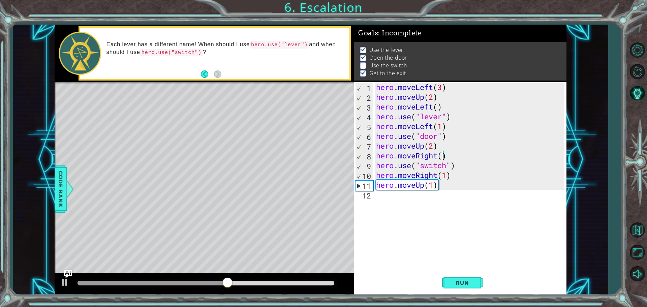
scroll to position [0, 3]
type textarea "hero.moveRight(2)"
click at [465, 282] on span "Run" at bounding box center [462, 282] width 27 height 7
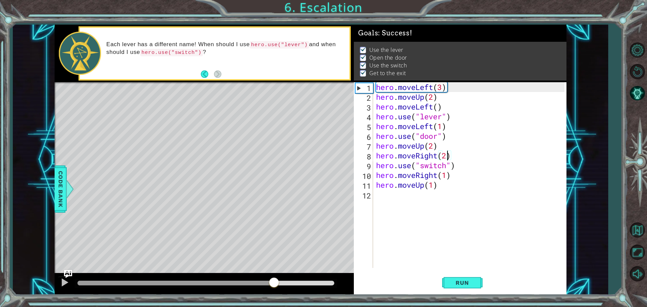
click at [274, 284] on div at bounding box center [206, 283] width 257 height 5
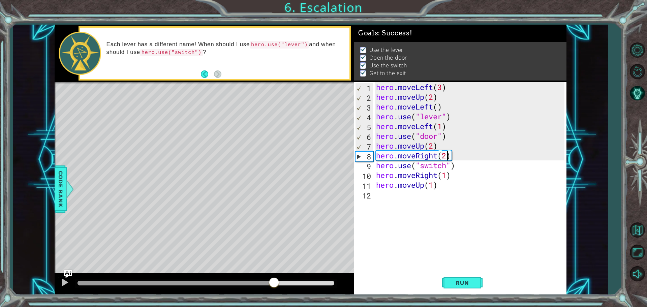
click at [246, 283] on div at bounding box center [176, 283] width 196 height 5
click at [64, 282] on div at bounding box center [64, 282] width 9 height 9
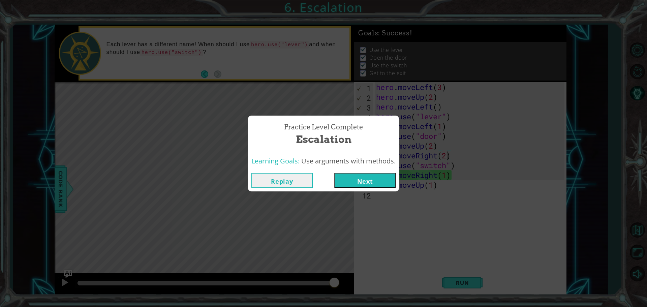
click at [373, 188] on div "Replay Next" at bounding box center [323, 181] width 151 height 22
click at [376, 183] on button "Next" at bounding box center [364, 180] width 61 height 15
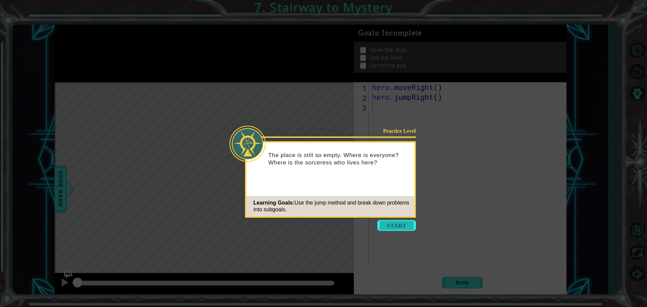
click at [403, 224] on button "Start" at bounding box center [396, 225] width 38 height 11
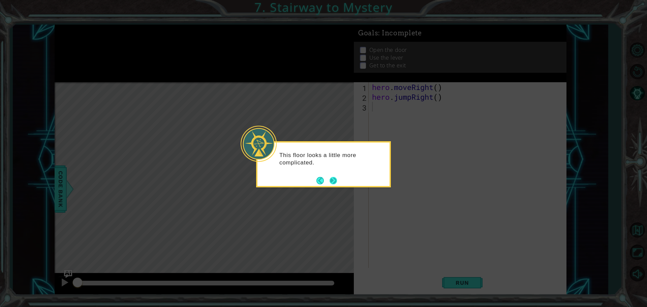
click at [334, 183] on button "Next" at bounding box center [333, 180] width 7 height 7
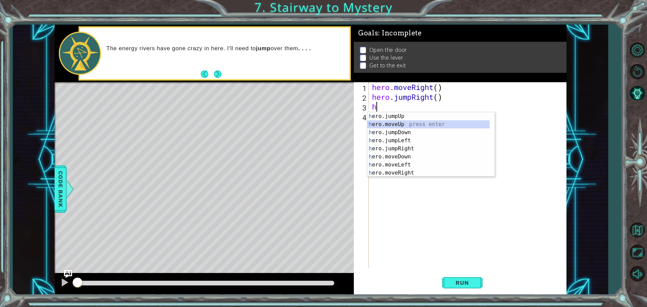
click at [412, 127] on div "h ero.jumpUp press enter h ero.moveUp press enter h ero.jumpDown press enter h …" at bounding box center [428, 152] width 122 height 81
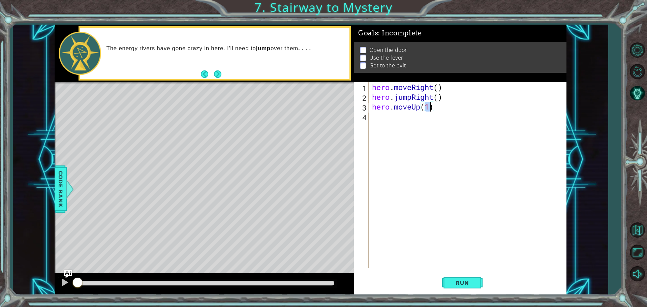
scroll to position [0, 2]
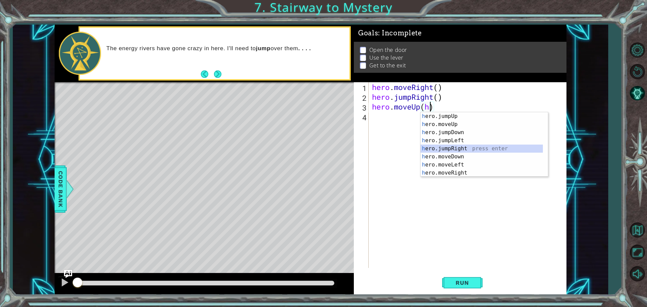
click at [426, 147] on div "h ero.jumpUp press enter h ero.moveUp press enter h ero.jumpDown press enter h …" at bounding box center [482, 152] width 122 height 81
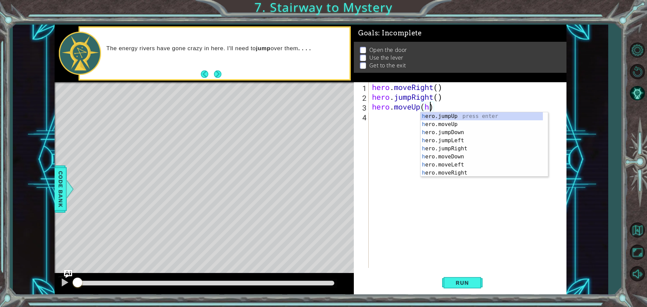
type textarea "hero.moveUp()"
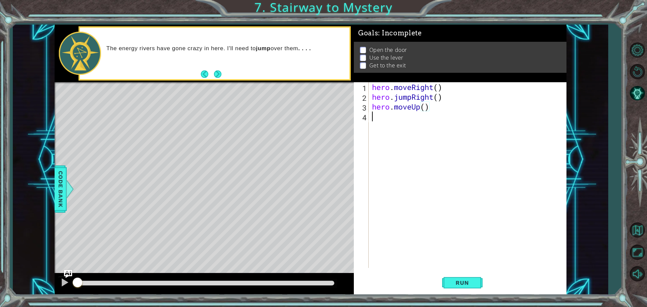
click at [388, 123] on div "hero . moveRight ( ) hero . jumpRight ( ) hero . moveUp ( )" at bounding box center [469, 184] width 197 height 205
type textarea "h"
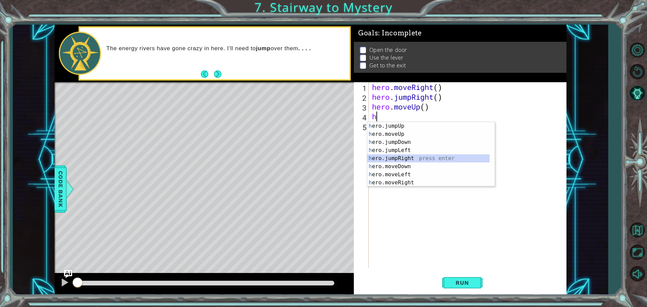
click at [416, 158] on div "h ero.jumpUp press enter h ero.moveUp press enter h ero.jumpDown press enter h …" at bounding box center [428, 162] width 122 height 81
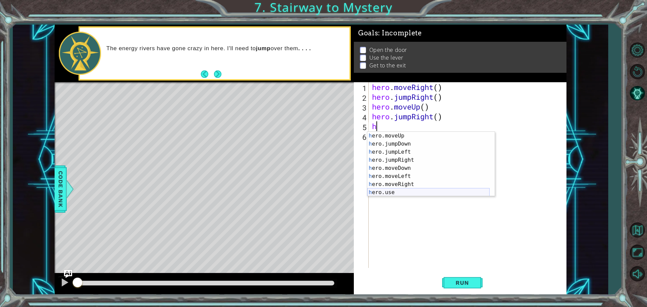
scroll to position [8, 0]
click at [406, 193] on div "h ero.moveUp press enter h ero.jumpDown press enter h ero.jumpLeft press enter …" at bounding box center [428, 172] width 122 height 81
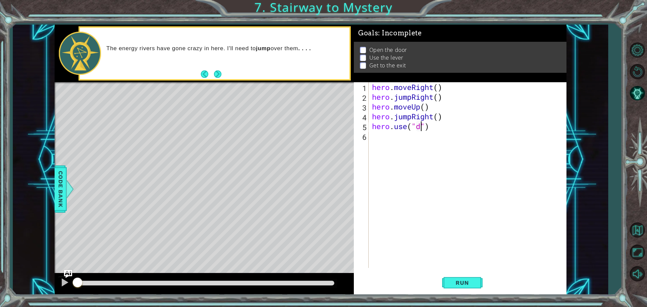
type textarea "hero.use("door")"
click at [397, 141] on div "hero . moveRight ( ) hero . jumpRight ( ) hero . moveUp ( ) hero . jumpRight ( …" at bounding box center [469, 184] width 197 height 205
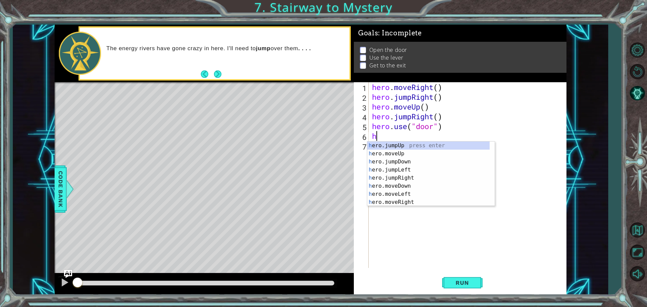
scroll to position [0, 0]
click at [400, 156] on div "h ero.jumpUp press enter h ero.moveUp press enter h ero.jumpDown press enter h …" at bounding box center [428, 182] width 122 height 81
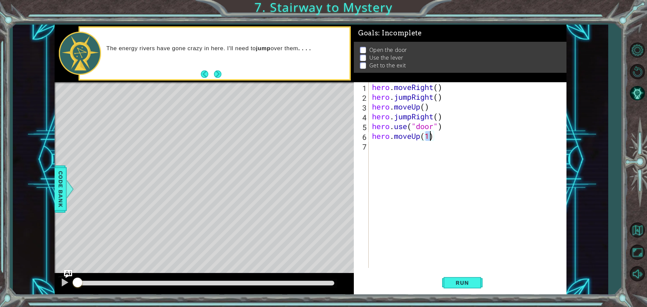
type textarea "hero.moveUp(2)"
click at [396, 156] on div "hero . moveRight ( ) hero . jumpRight ( ) hero . moveUp ( ) hero . jumpRight ( …" at bounding box center [469, 184] width 197 height 205
type textarea "h"
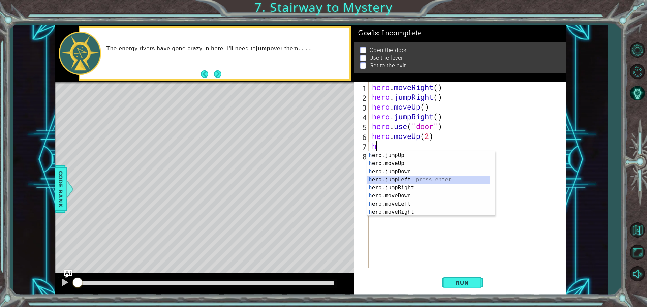
click at [411, 180] on div "h ero.jumpUp press enter h ero.moveUp press enter h ero.jumpDown press enter h …" at bounding box center [428, 191] width 122 height 81
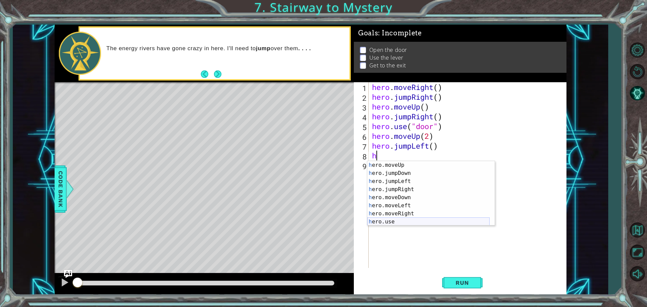
scroll to position [8, 0]
click at [401, 217] on div "h ero.moveUp press enter h ero.jumpDown press enter h ero.jumpLeft press enter …" at bounding box center [428, 201] width 122 height 81
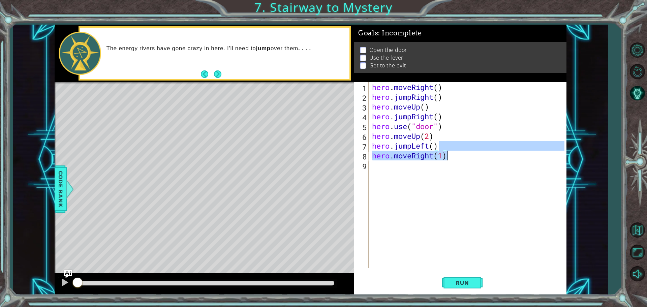
drag, startPoint x: 457, startPoint y: 149, endPoint x: 451, endPoint y: 152, distance: 6.5
click at [451, 152] on div "hero . moveRight ( ) hero . jumpRight ( ) hero . moveUp ( ) hero . jumpRight ( …" at bounding box center [469, 184] width 197 height 205
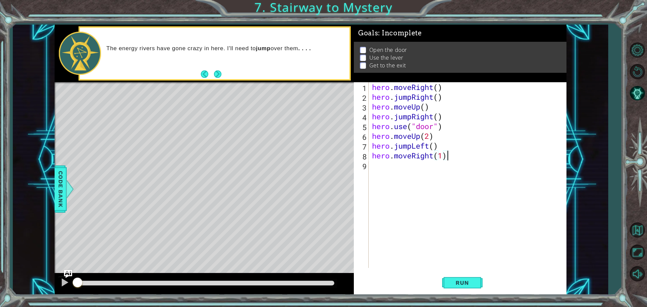
click at [451, 152] on div "hero . moveRight ( ) hero . jumpRight ( ) hero . moveUp ( ) hero . jumpRight ( …" at bounding box center [469, 184] width 197 height 205
type textarea "hero.moveRight(1)"
drag, startPoint x: 452, startPoint y: 154, endPoint x: 373, endPoint y: 158, distance: 79.0
click at [373, 158] on div "hero . moveRight ( ) hero . jumpRight ( ) hero . moveUp ( ) hero . jumpRight ( …" at bounding box center [469, 184] width 197 height 205
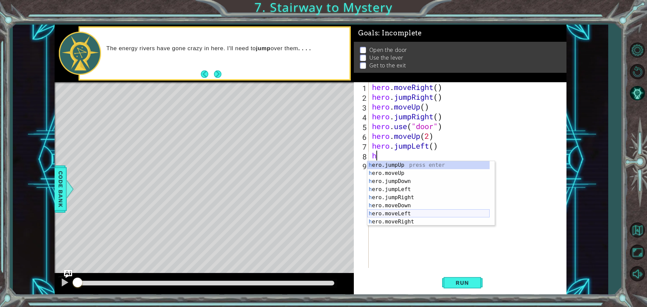
click at [410, 215] on div "h ero.jumpUp press enter h ero.moveUp press enter h ero.jumpDown press enter h …" at bounding box center [428, 201] width 122 height 81
type textarea "hero.moveLeft(1)"
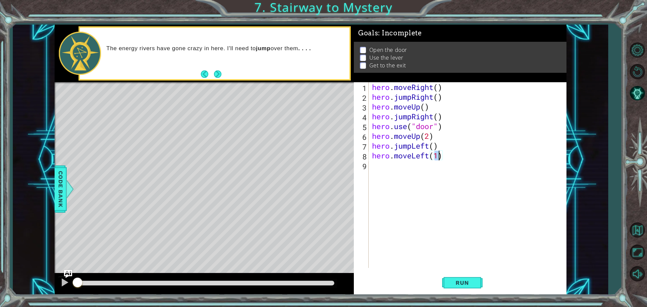
click at [418, 166] on div "hero . moveRight ( ) hero . jumpRight ( ) hero . moveUp ( ) hero . jumpRight ( …" at bounding box center [469, 184] width 197 height 205
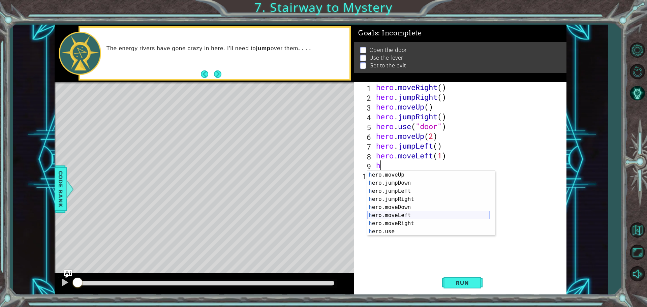
scroll to position [8, 0]
click at [403, 232] on div "h ero.moveUp press enter h ero.jumpDown press enter h ero.jumpLeft press enter …" at bounding box center [428, 211] width 122 height 81
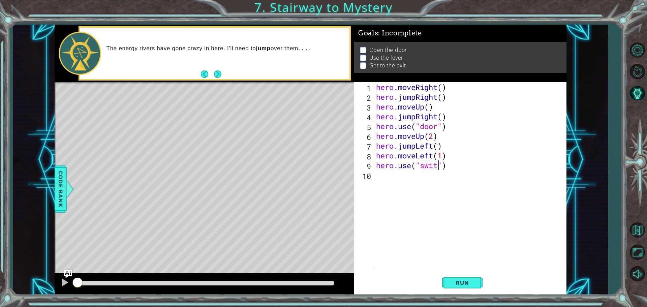
scroll to position [0, 3]
type textarea "hero.use("switch")"
click at [433, 178] on div "hero . moveRight ( ) hero . jumpRight ( ) hero . moveUp ( ) hero . jumpRight ( …" at bounding box center [471, 184] width 193 height 205
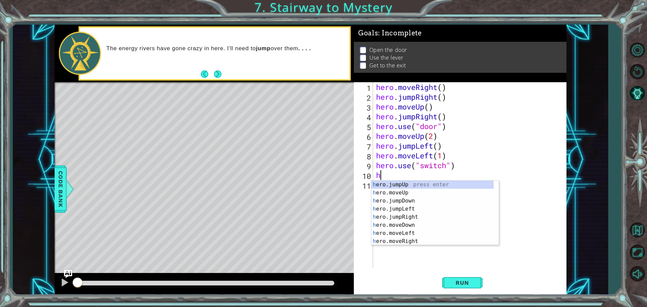
scroll to position [0, 0]
click at [413, 233] on div "h ero.jumpUp press enter h ero.moveUp press enter h ero.jumpDown press enter h …" at bounding box center [432, 221] width 122 height 81
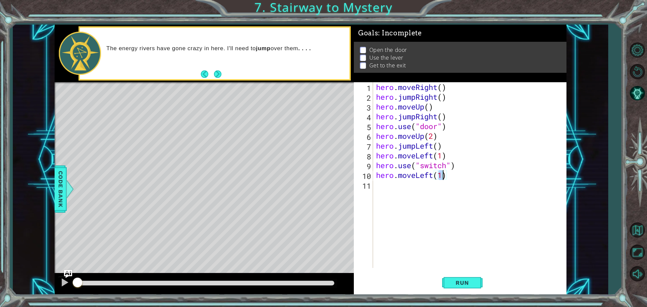
type textarea "hero.moveLeft(2)"
click at [430, 185] on div "hero . moveRight ( ) hero . jumpRight ( ) hero . moveUp ( ) hero . jumpRight ( …" at bounding box center [471, 184] width 193 height 205
type textarea "h"
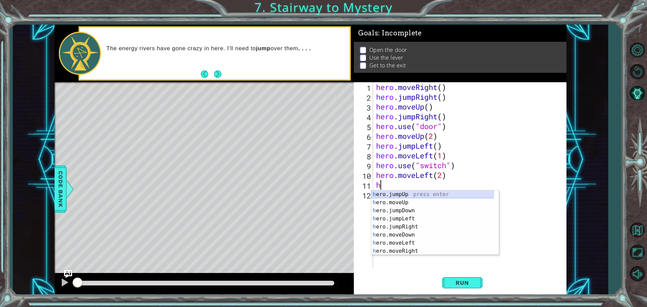
click at [409, 193] on div "h ero.jumpUp press enter h ero.moveUp press enter h ero.jumpDown press enter h …" at bounding box center [432, 230] width 122 height 81
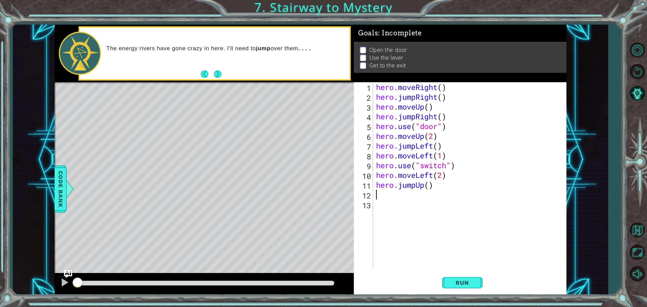
type textarea "h"
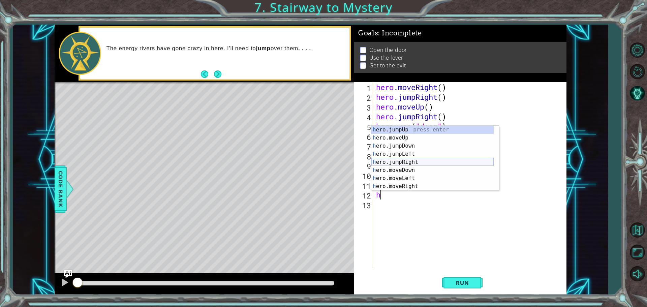
click at [413, 162] on div "h ero.jumpUp press enter h ero.moveUp press enter h ero.jumpDown press enter h …" at bounding box center [432, 166] width 122 height 81
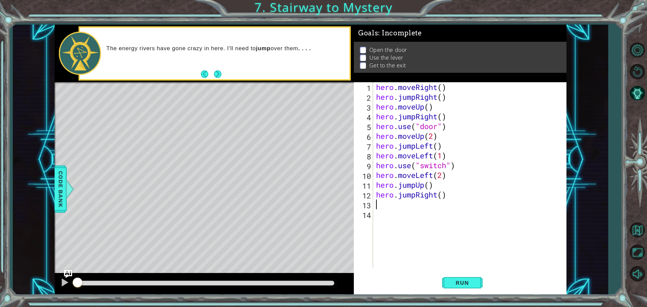
click at [442, 194] on div "hero . moveRight ( ) hero . jumpRight ( ) hero . moveUp ( ) hero . jumpRight ( …" at bounding box center [471, 184] width 193 height 205
type textarea "hero.jumpRight(2)"
click at [410, 206] on div "hero . moveRight ( ) hero . jumpRight ( ) hero . moveUp ( ) hero . jumpRight ( …" at bounding box center [471, 184] width 193 height 205
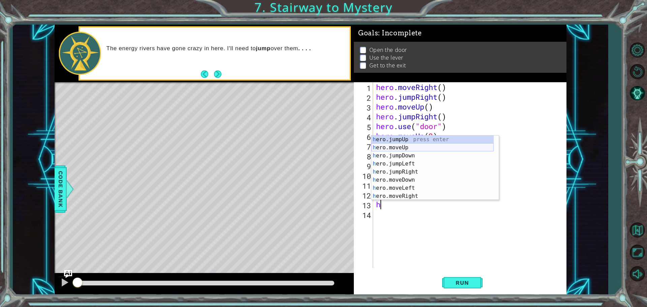
click at [411, 150] on div "h ero.jumpUp press enter h ero.moveUp press enter h ero.jumpDown press enter h …" at bounding box center [432, 175] width 122 height 81
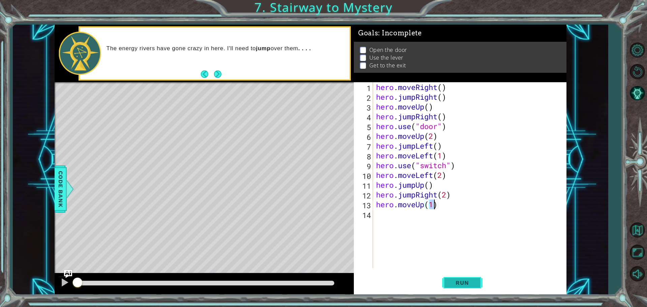
click at [468, 282] on span "Run" at bounding box center [462, 282] width 27 height 7
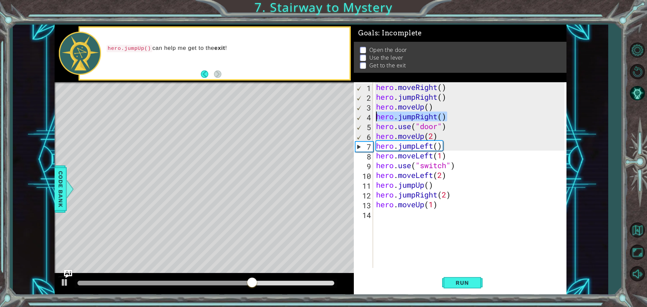
drag, startPoint x: 448, startPoint y: 116, endPoint x: 374, endPoint y: 117, distance: 74.5
click at [374, 117] on div "hero.moveUp(1) 1 2 3 4 5 6 7 8 9 10 11 12 13 14 hero . moveRight ( ) hero . jum…" at bounding box center [459, 175] width 211 height 186
type textarea "hero.jumpRight()"
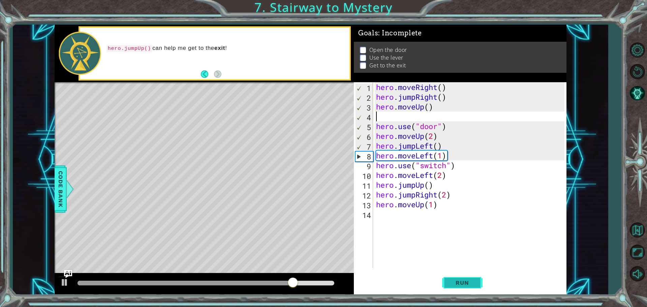
click at [461, 282] on span "Run" at bounding box center [462, 282] width 27 height 7
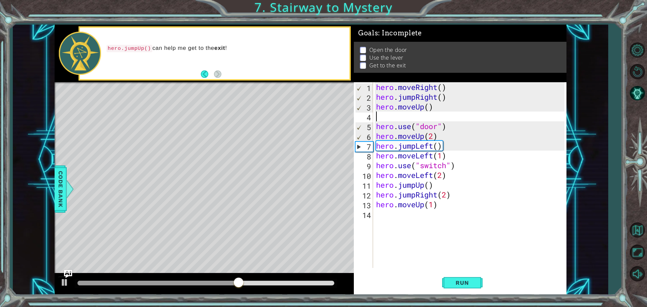
type textarea "h"
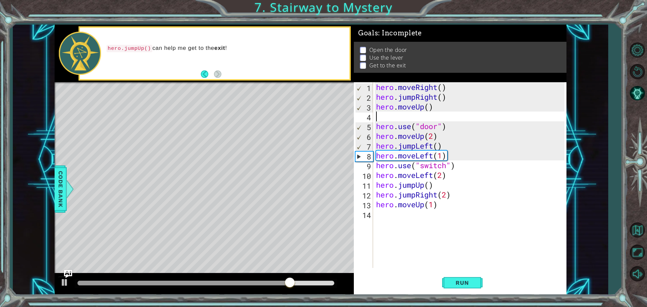
type textarea "hero.moveUp()"
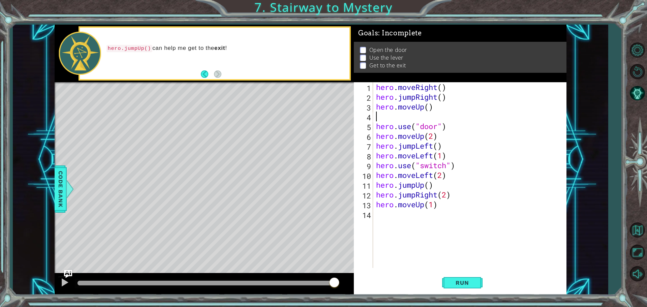
type textarea "h"
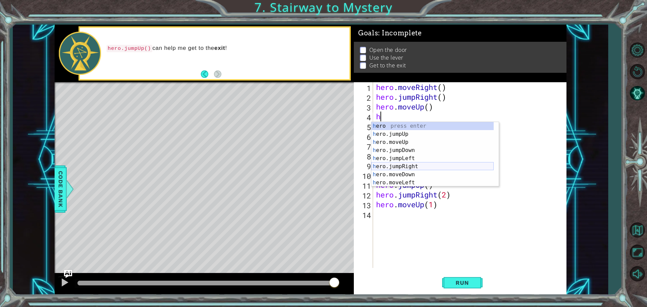
click at [411, 166] on div "h ero press enter h ero.jumpUp press enter h ero.moveUp press enter h ero.jumpD…" at bounding box center [432, 162] width 122 height 81
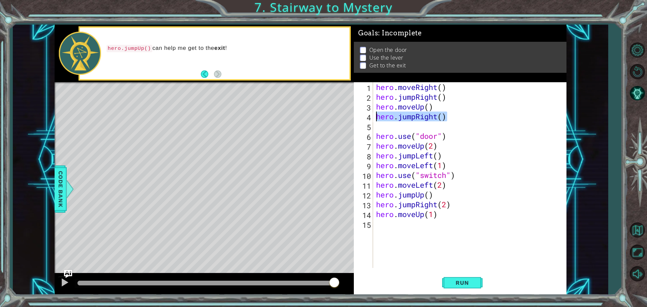
drag, startPoint x: 426, startPoint y: 117, endPoint x: 372, endPoint y: 119, distance: 54.6
click at [372, 119] on div "1 2 3 4 5 6 7 8 9 10 11 12 13 14 15 hero . moveRight ( ) hero . jumpRight ( ) h…" at bounding box center [459, 175] width 211 height 186
type textarea "hero.jumpRight()"
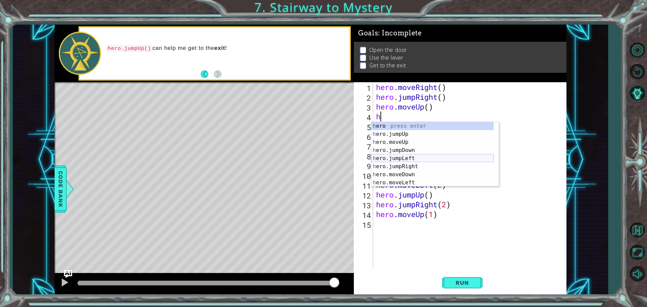
scroll to position [16, 0]
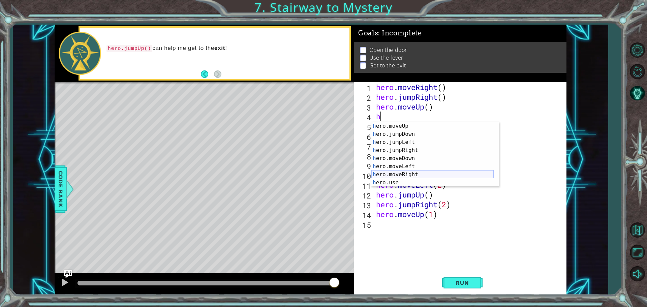
click at [413, 172] on div "h ero.moveUp press enter h ero.jumpDown press enter h ero.jumpLeft press enter …" at bounding box center [432, 162] width 122 height 81
type textarea "hero.moveRight(1)"
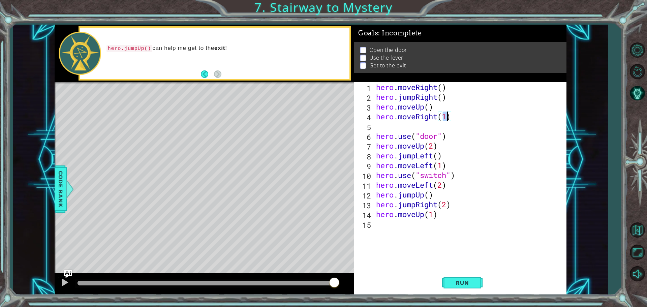
click at [406, 129] on div "hero . moveRight ( ) hero . jumpRight ( ) hero . moveUp ( ) hero . moveRight ( …" at bounding box center [471, 184] width 193 height 205
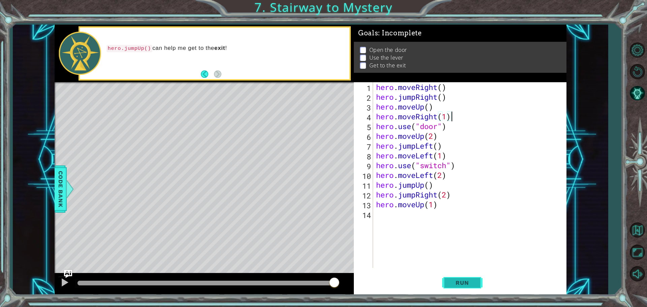
type textarea "hero.moveRight(1)"
click at [465, 283] on span "Run" at bounding box center [462, 282] width 27 height 7
